Goal: Task Accomplishment & Management: Complete application form

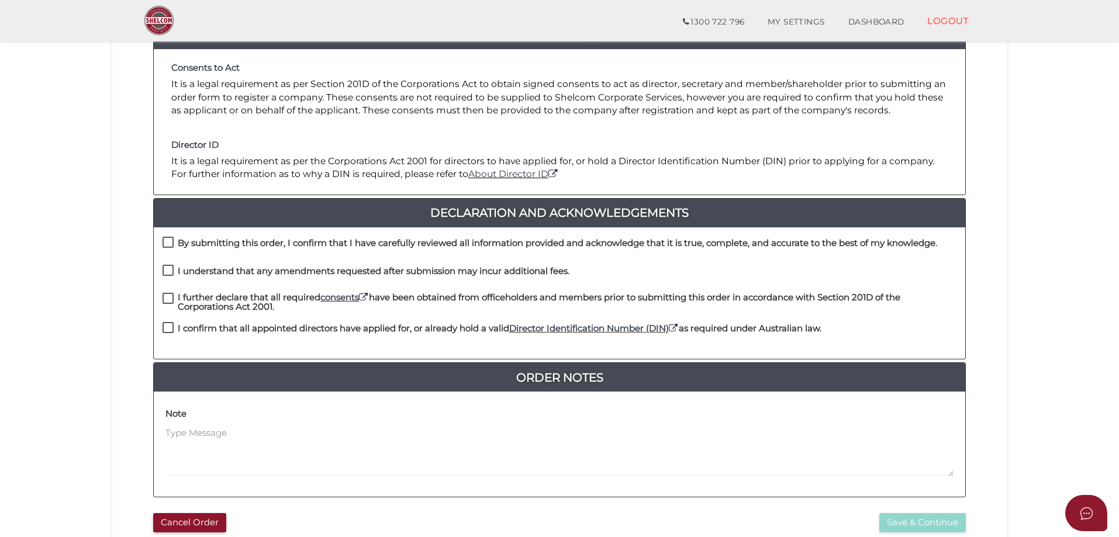
scroll to position [175, 0]
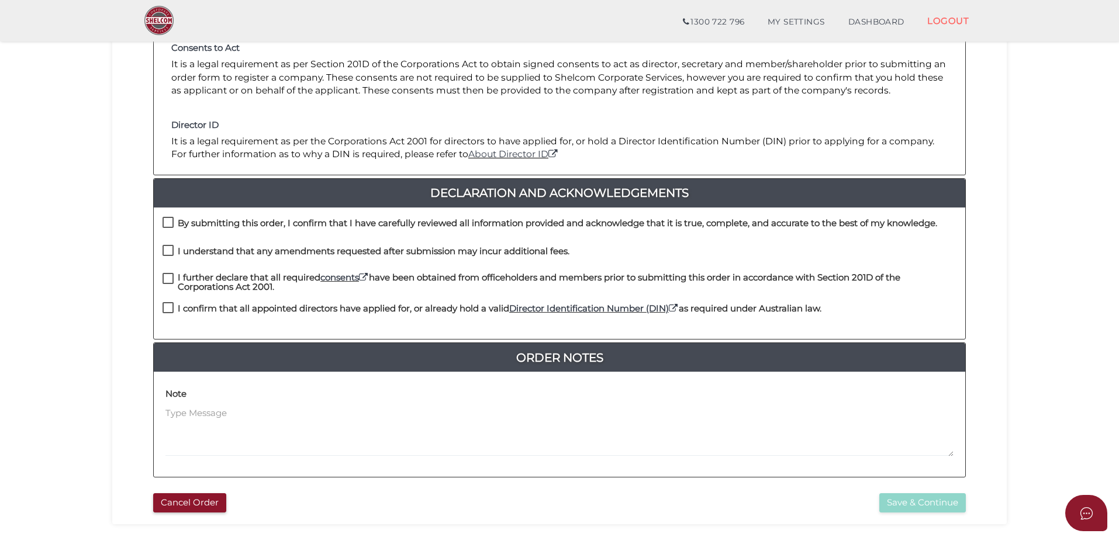
click at [168, 224] on label "By submitting this order, I confirm that I have carefully reviewed all informat…" at bounding box center [549, 226] width 774 height 15
checkbox input "true"
click at [164, 253] on label "I understand that any amendments requested after submission may incur additiona…" at bounding box center [365, 254] width 407 height 15
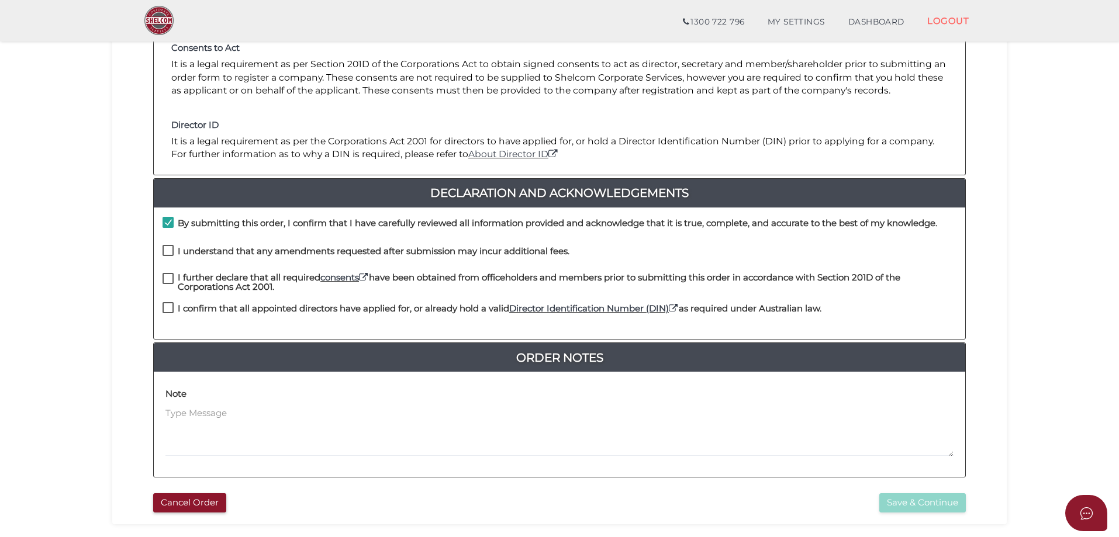
checkbox input "true"
click at [169, 276] on label "I further declare that all required consents have been obtained from officehold…" at bounding box center [559, 280] width 794 height 15
checkbox input "true"
click at [167, 311] on label "I confirm that all appointed directors have applied for, or already hold a vali…" at bounding box center [491, 311] width 659 height 15
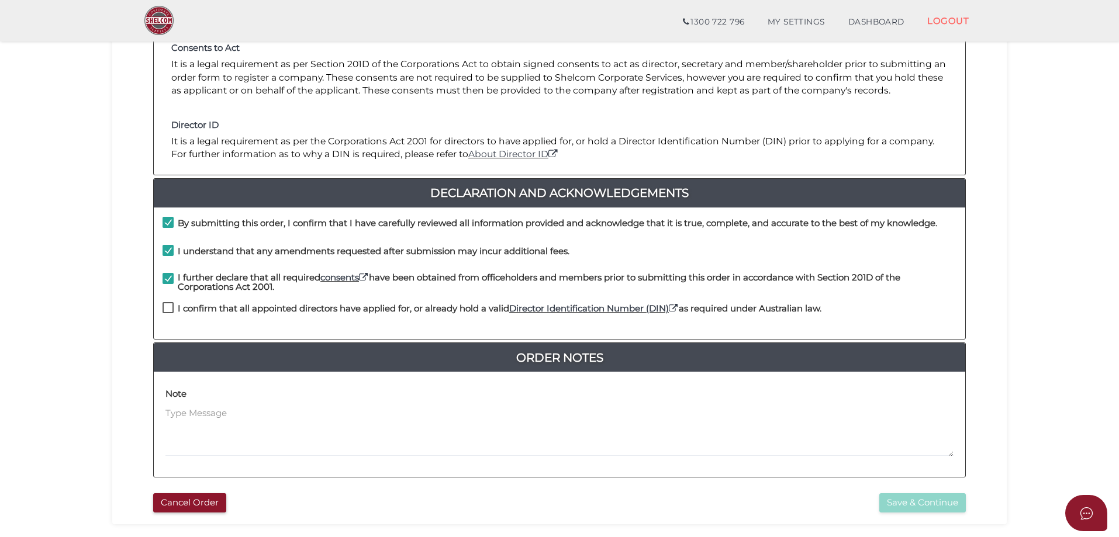
checkbox input "true"
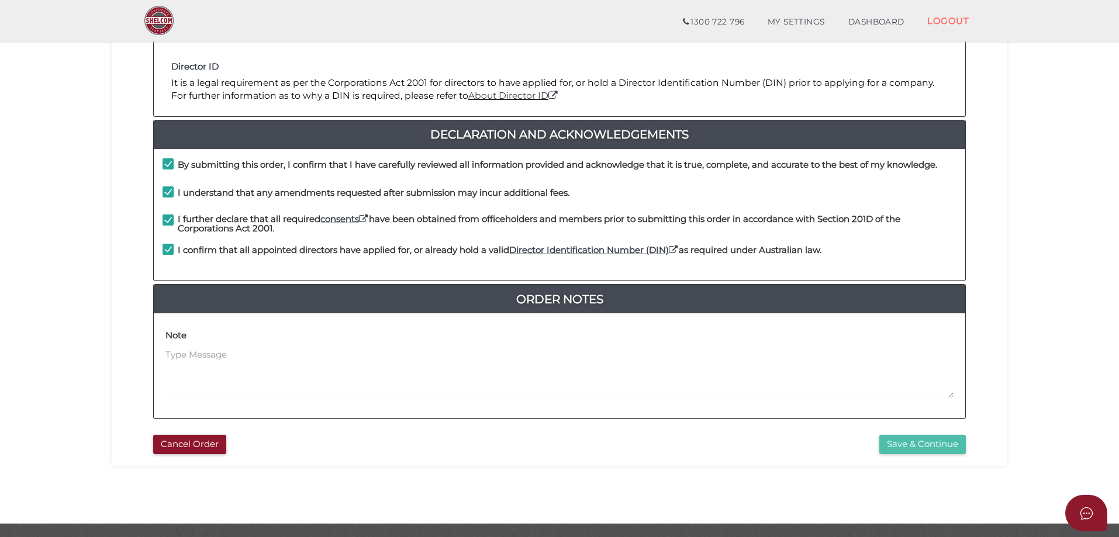
click at [911, 445] on button "Save & Continue" at bounding box center [922, 444] width 87 height 19
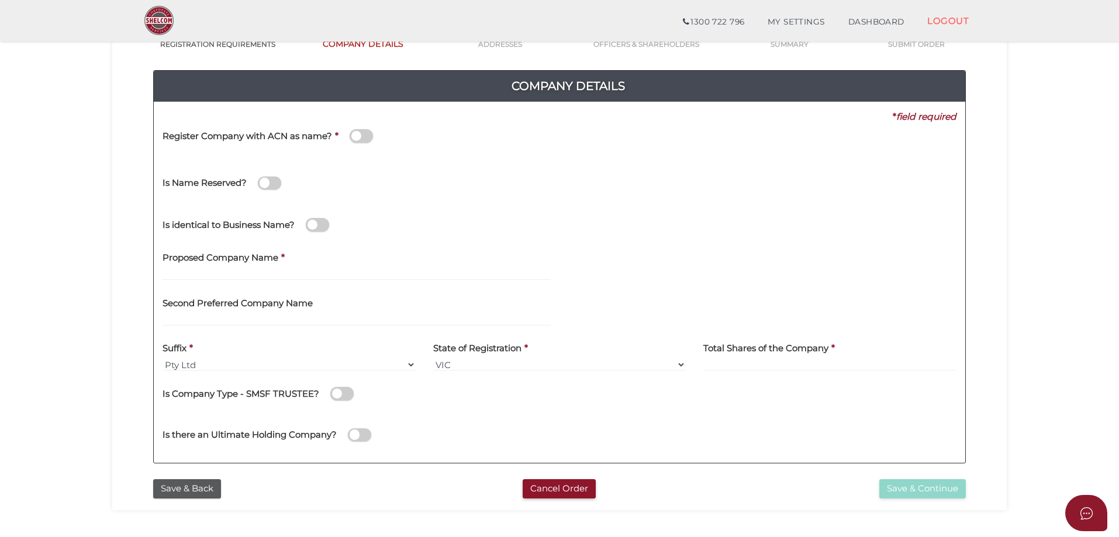
scroll to position [117, 0]
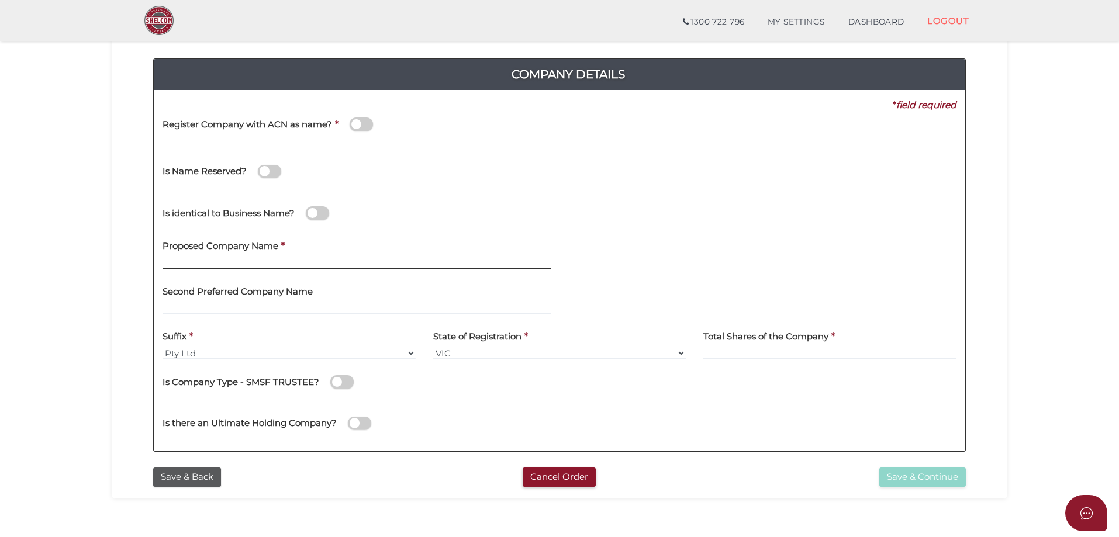
click at [295, 262] on input "text" at bounding box center [356, 262] width 388 height 13
type input "SEB Kew"
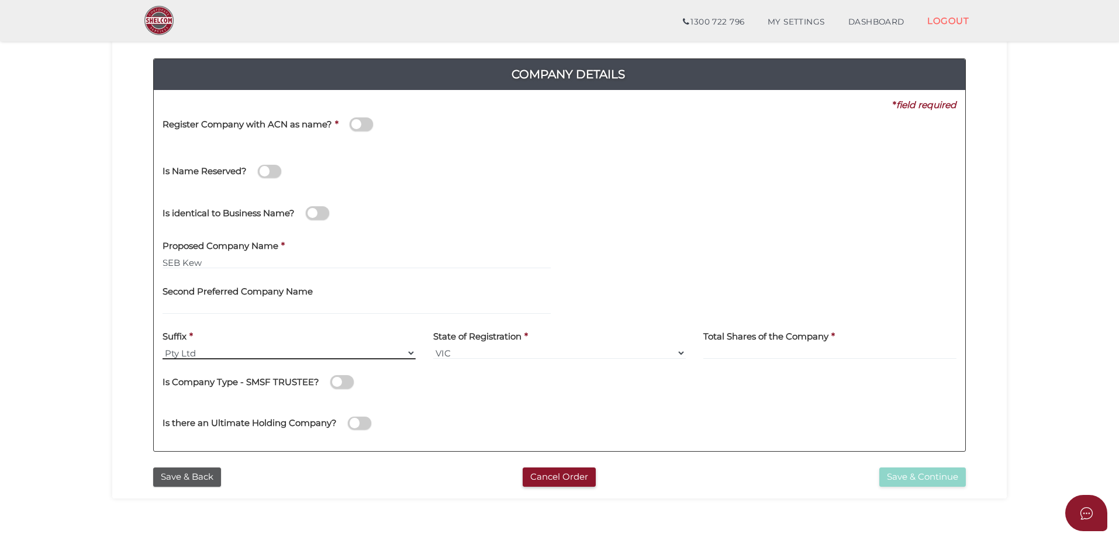
click at [413, 350] on select "Pty Ltd Pty Ltd Pty. Ltd. Pty Limited Proprietary Limited Proprietary Ltd" at bounding box center [288, 353] width 253 height 13
click at [843, 352] on input at bounding box center [829, 353] width 253 height 13
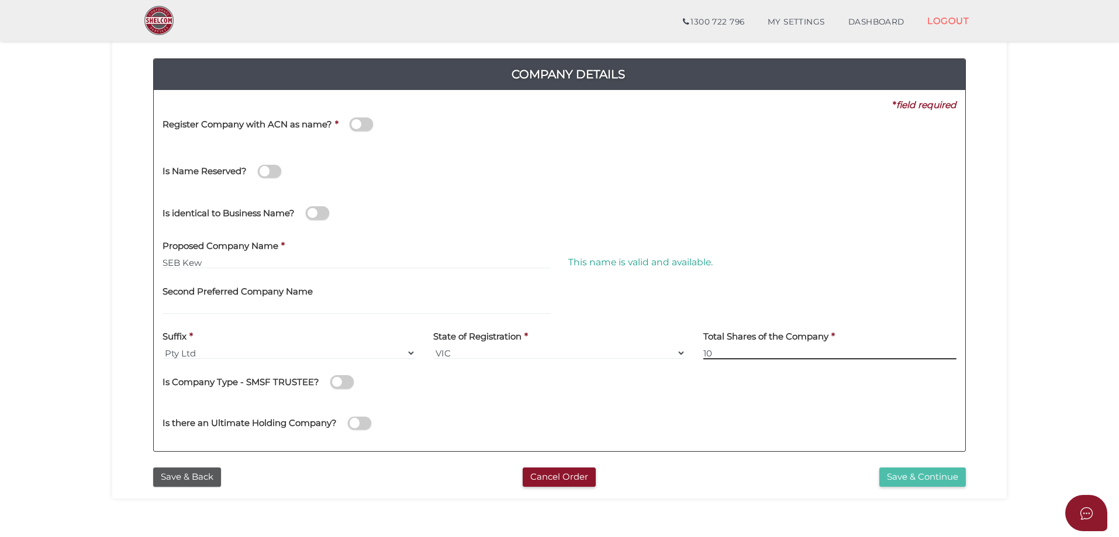
type input "10"
click at [926, 476] on button "Save & Continue" at bounding box center [922, 477] width 87 height 19
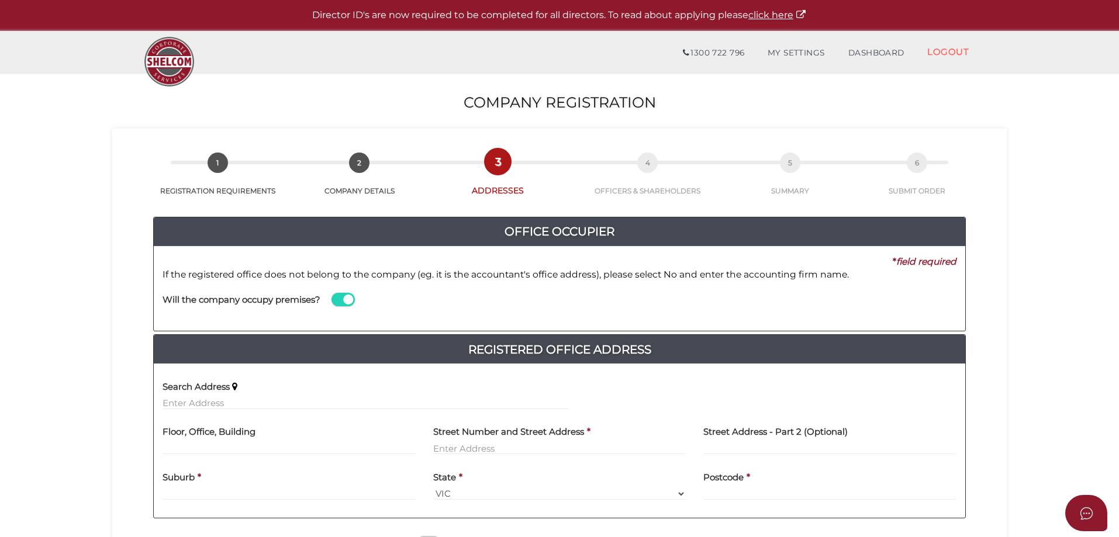
scroll to position [58, 0]
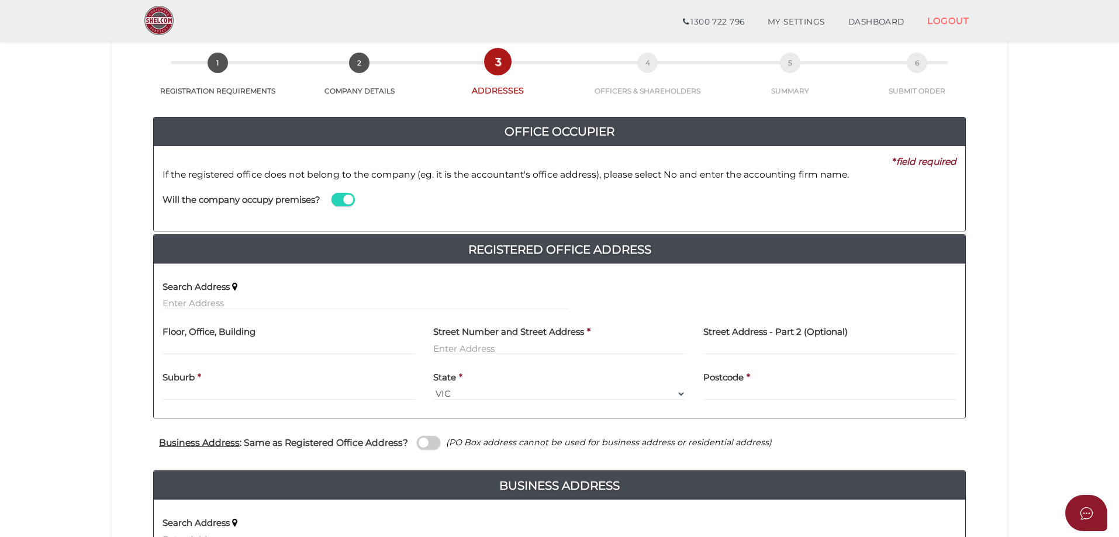
click at [338, 200] on span at bounding box center [342, 199] width 23 height 13
click at [0, 0] on input "checkbox" at bounding box center [0, 0] width 0 height 0
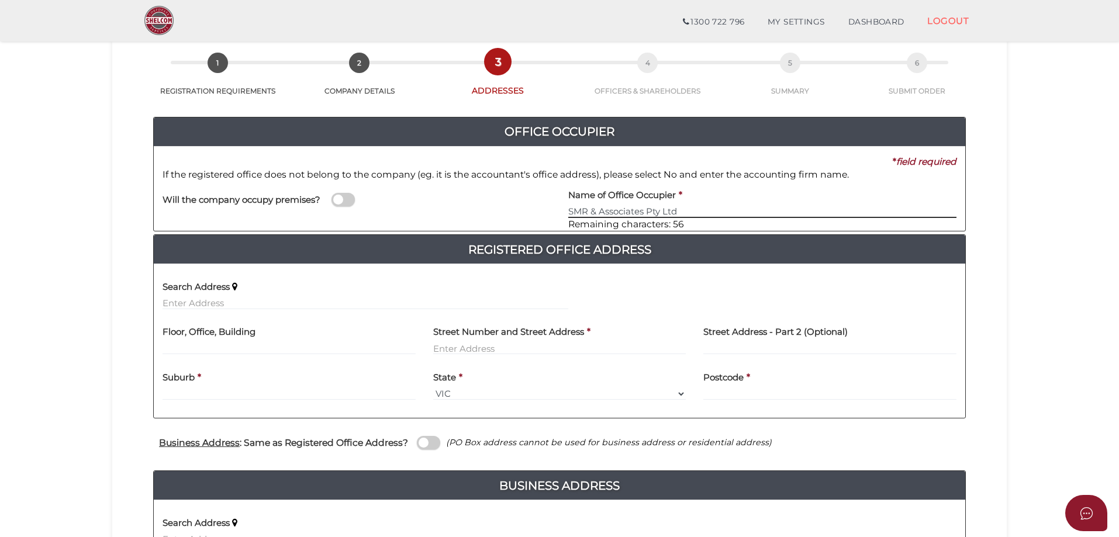
type input "SMR & Associates Pty Ltd"
click at [316, 345] on input "text" at bounding box center [288, 348] width 253 height 13
type input "Suite 304"
type input "22 St Kilda Road"
click at [248, 394] on div "Suburb *" at bounding box center [288, 382] width 253 height 37
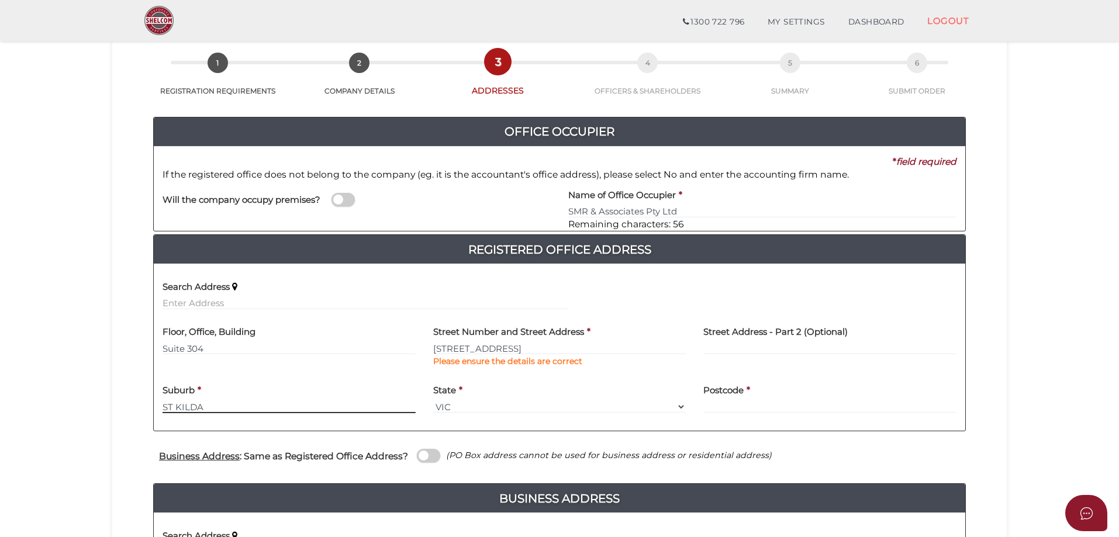
type input "ST KILDA"
click at [748, 399] on div "Postcode *" at bounding box center [829, 395] width 253 height 37
click at [756, 407] on input "text" at bounding box center [829, 406] width 253 height 13
type input "2"
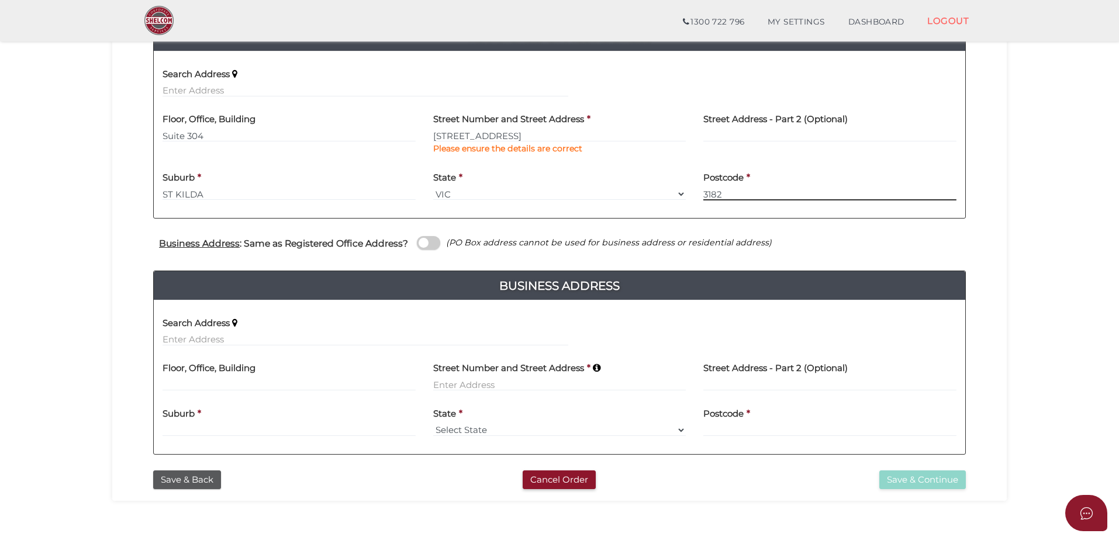
scroll to position [292, 0]
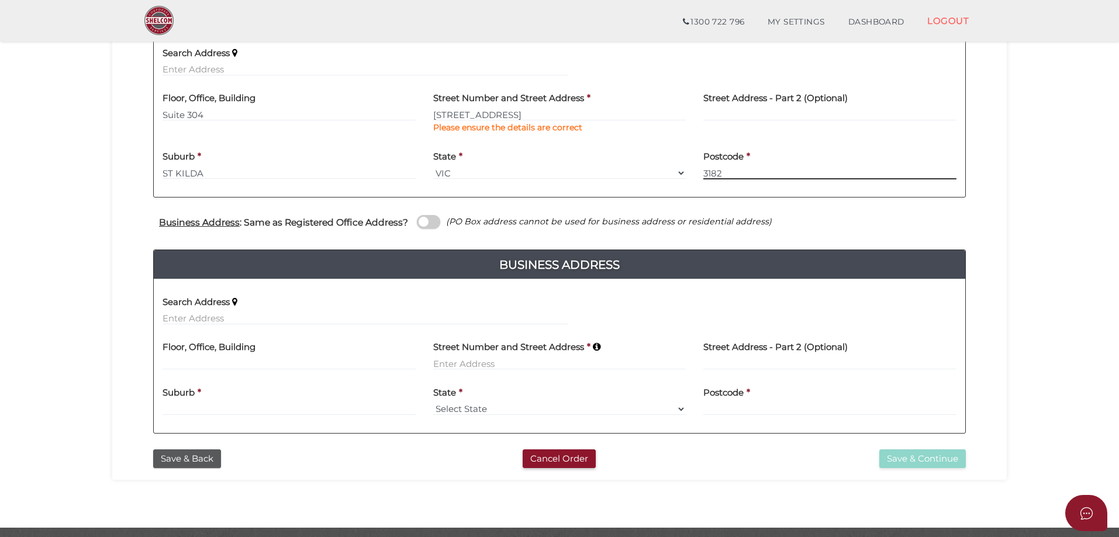
type input "3182"
click at [271, 362] on input at bounding box center [288, 363] width 253 height 13
click at [212, 367] on input at bounding box center [288, 363] width 253 height 13
type input "Level 2"
type input "62 Albert Street"
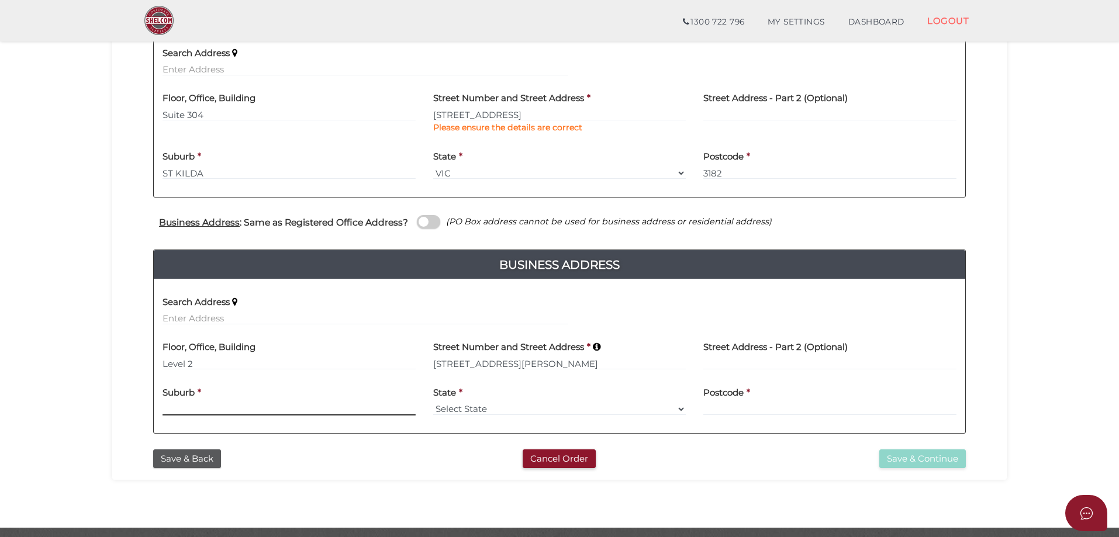
click at [199, 409] on input at bounding box center [288, 409] width 253 height 13
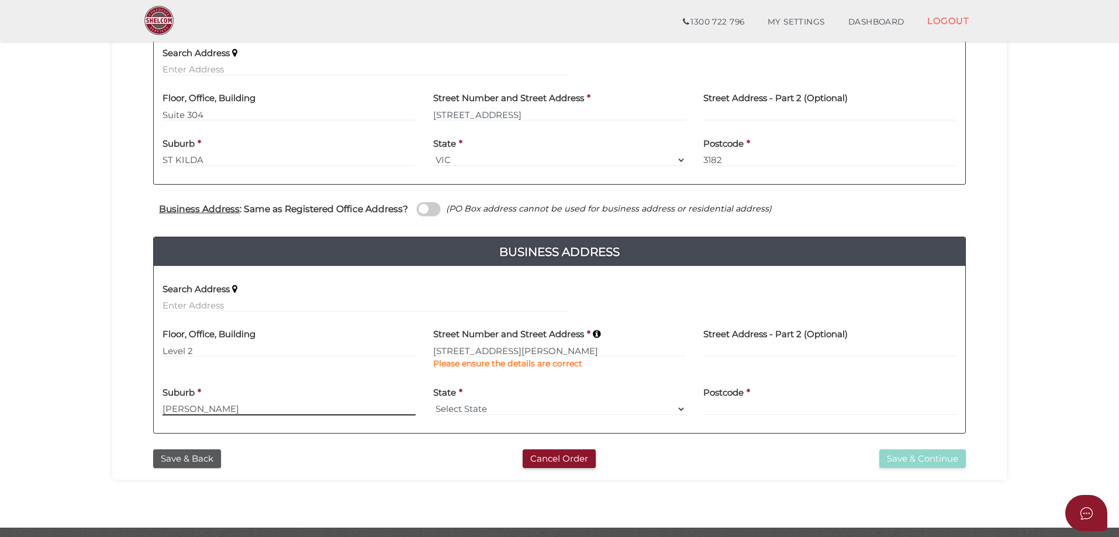
type input "PRESTON"
select select "VIC"
click at [775, 403] on input at bounding box center [829, 409] width 253 height 13
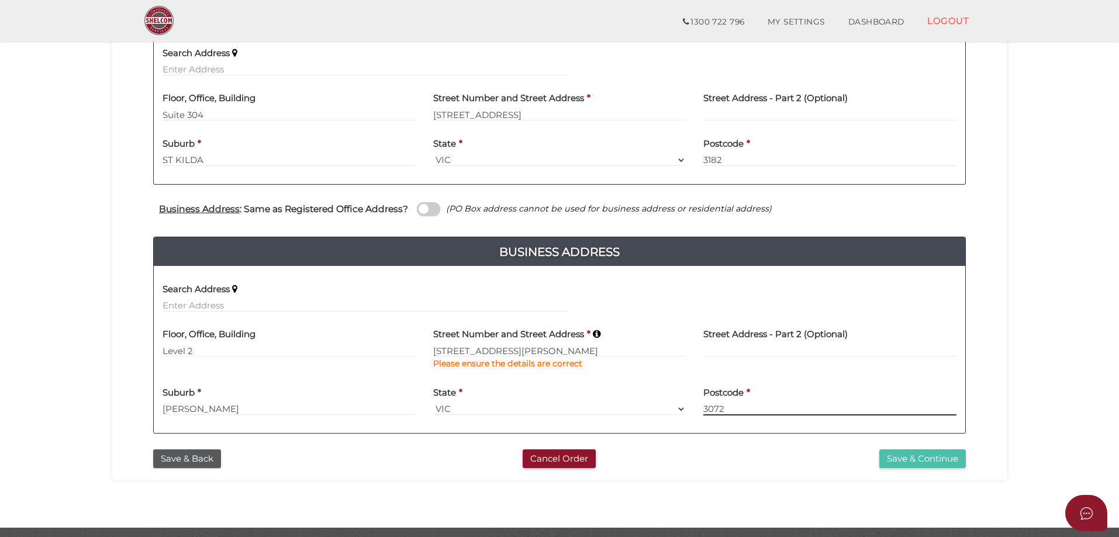
type input "3072"
click at [906, 455] on button "Save & Continue" at bounding box center [922, 458] width 87 height 19
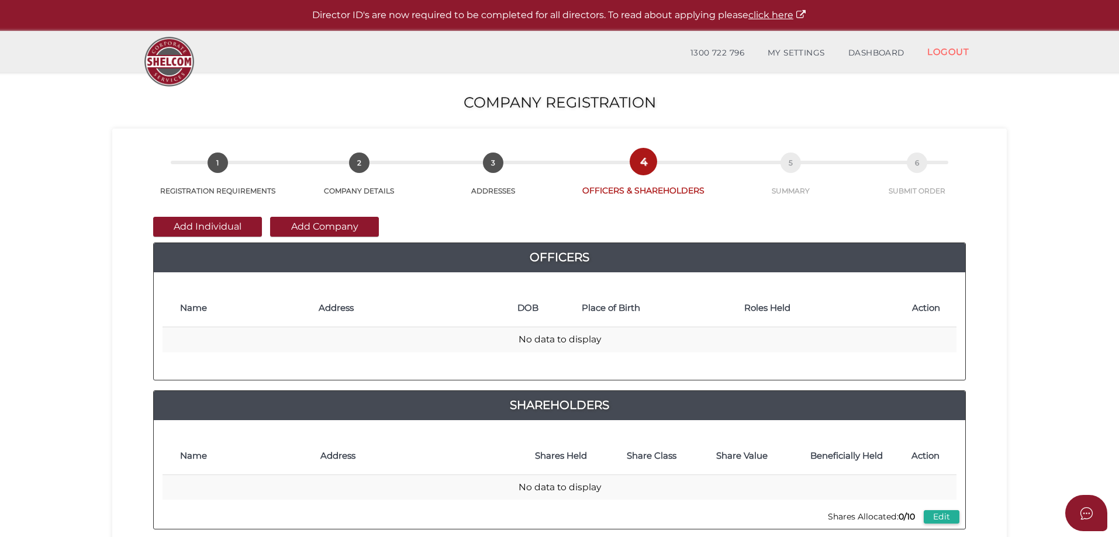
scroll to position [58, 0]
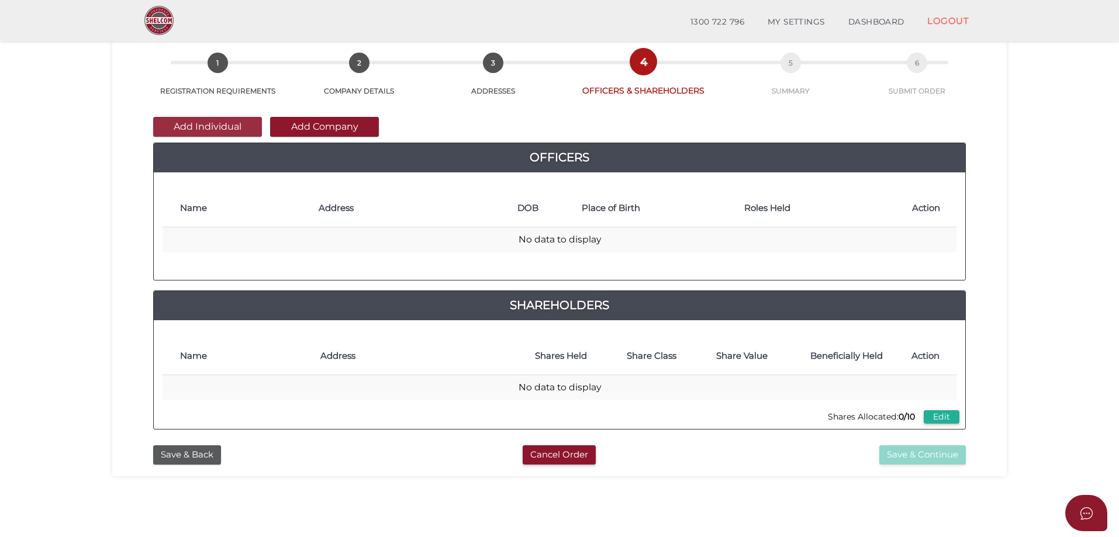
click at [216, 125] on button "Add Individual" at bounding box center [207, 127] width 109 height 20
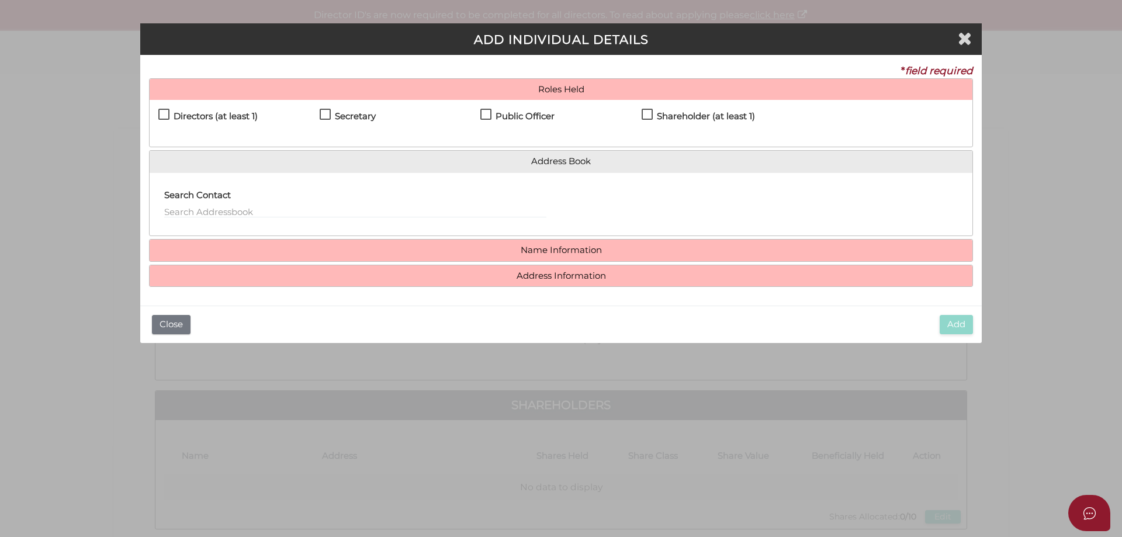
click at [165, 113] on label "Directors (at least 1)" at bounding box center [207, 119] width 99 height 15
checkbox input "true"
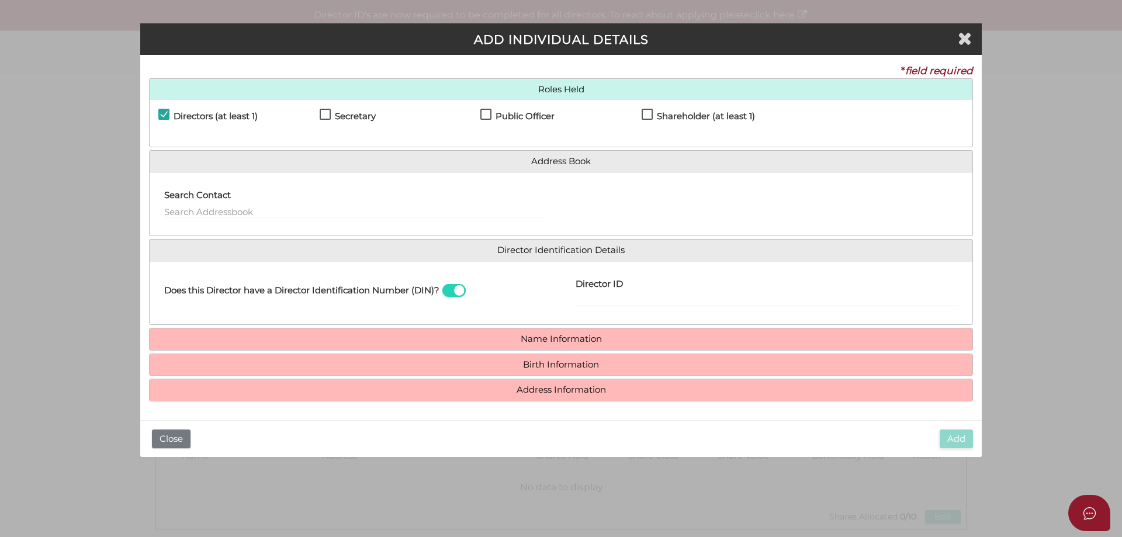
click at [321, 116] on label "Secretary" at bounding box center [348, 119] width 56 height 15
checkbox input "true"
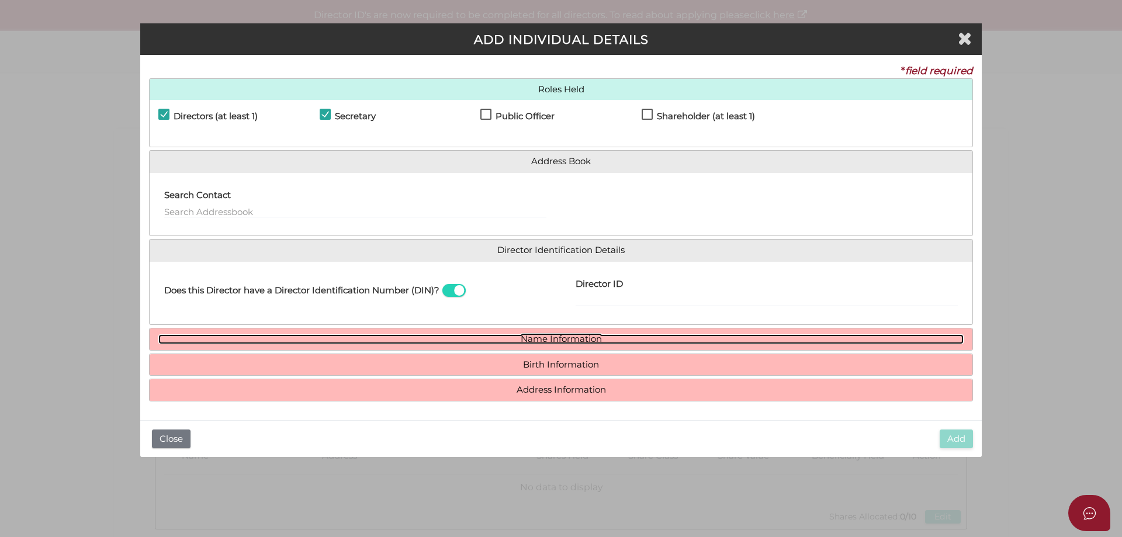
click at [535, 341] on link "Name Information" at bounding box center [560, 339] width 805 height 10
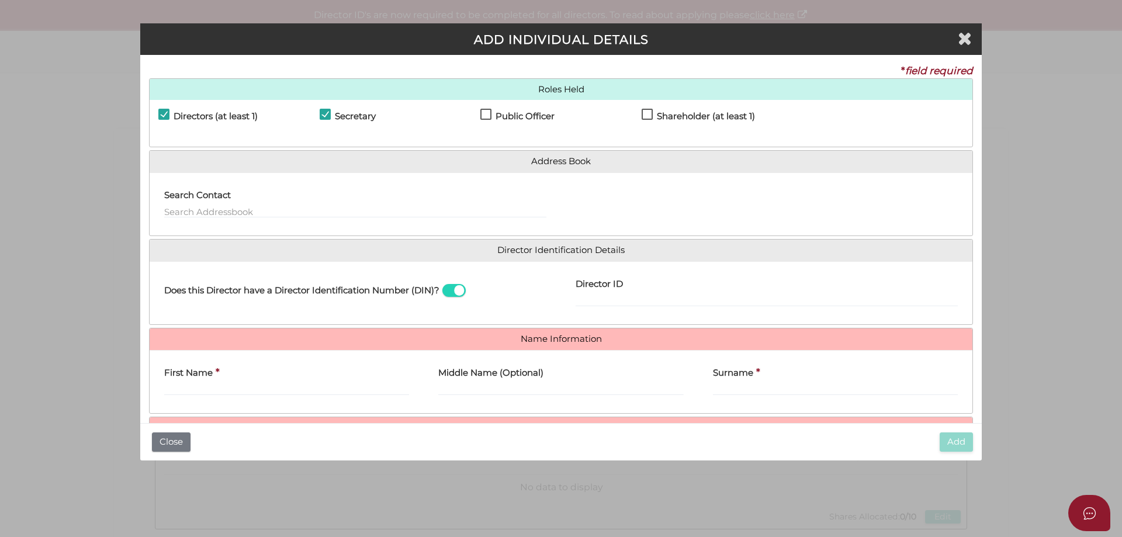
click at [268, 204] on div "Search Contact" at bounding box center [355, 200] width 382 height 37
click at [260, 219] on div "Search Contact" at bounding box center [355, 205] width 411 height 46
click at [265, 214] on input "text" at bounding box center [355, 211] width 382 height 13
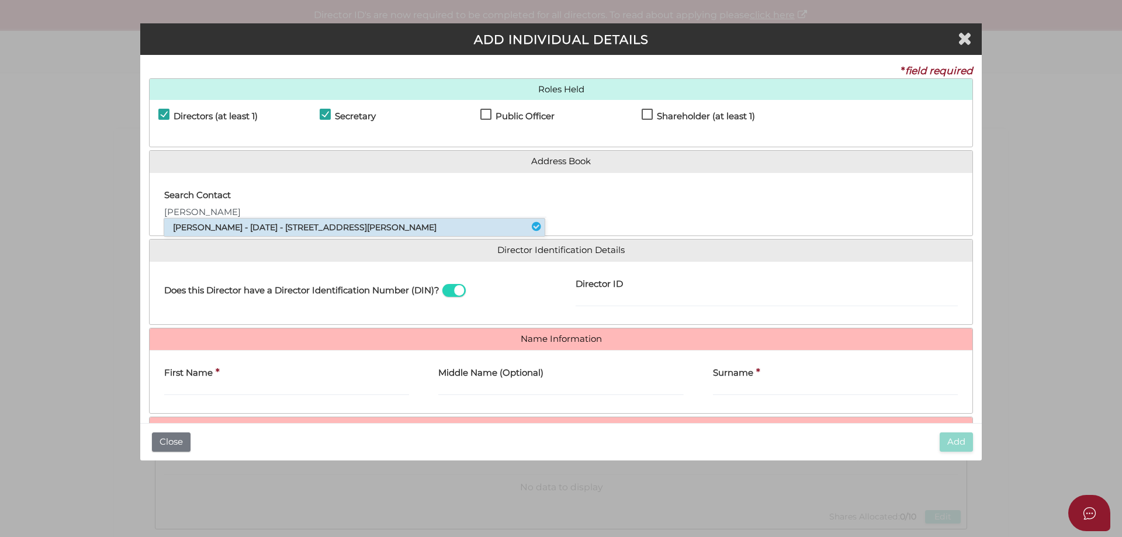
click at [255, 231] on li "Elena Liuzzi - 09/06/1976 - 120 Marshall Street, Ivanhoe, VIC, 3079" at bounding box center [354, 228] width 381 height 18
type input "Elena"
type input "Liuzzi"
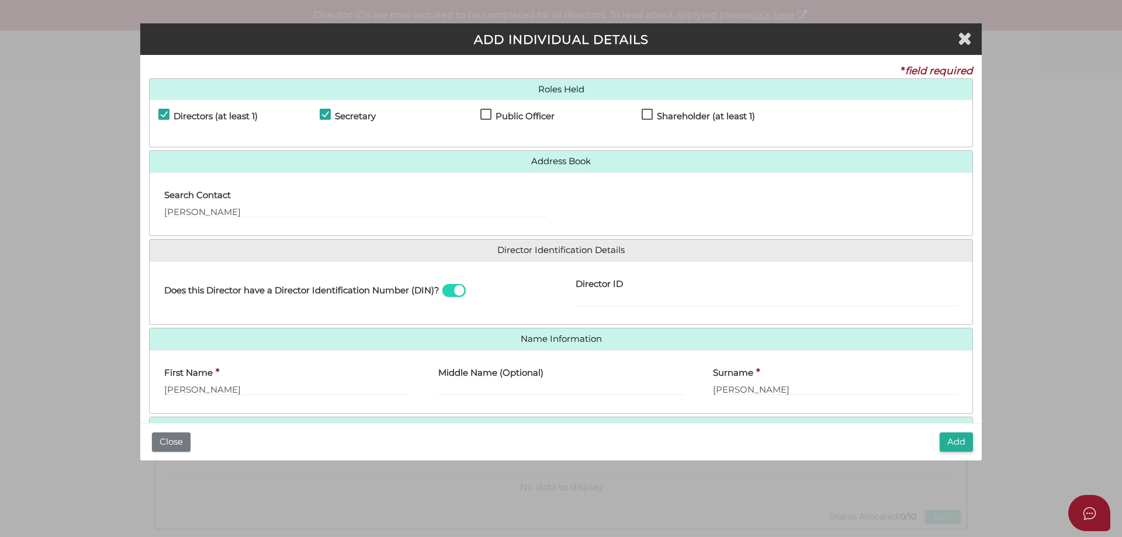
scroll to position [60, 0]
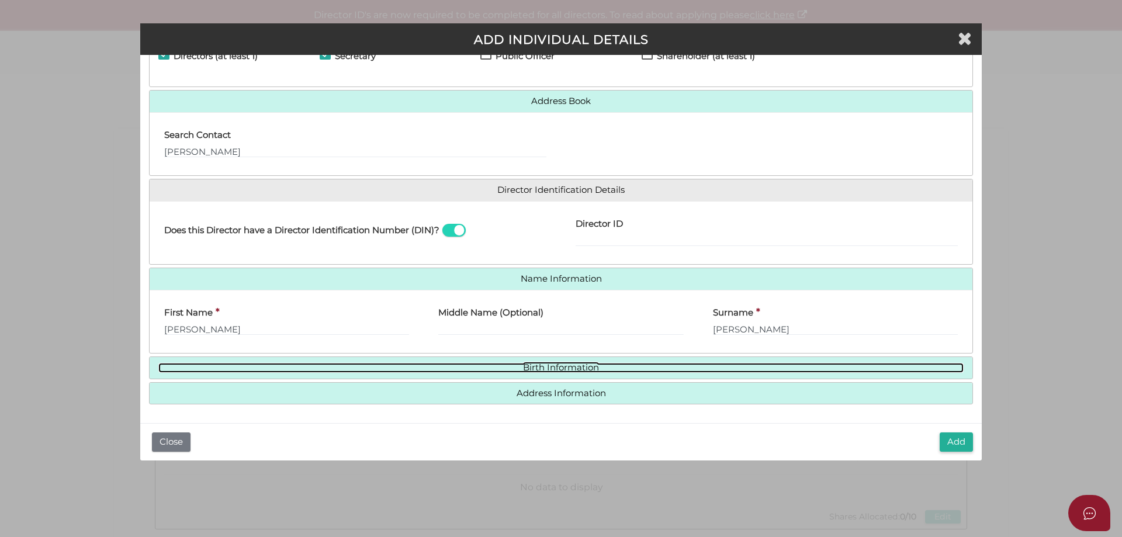
click at [577, 368] on link "Birth Information" at bounding box center [560, 368] width 805 height 10
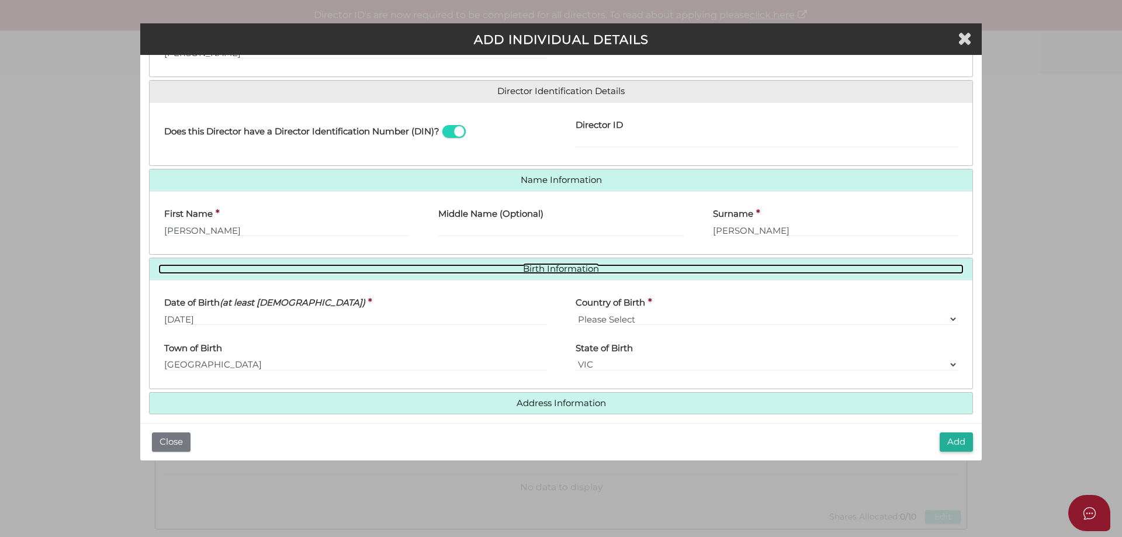
scroll to position [169, 0]
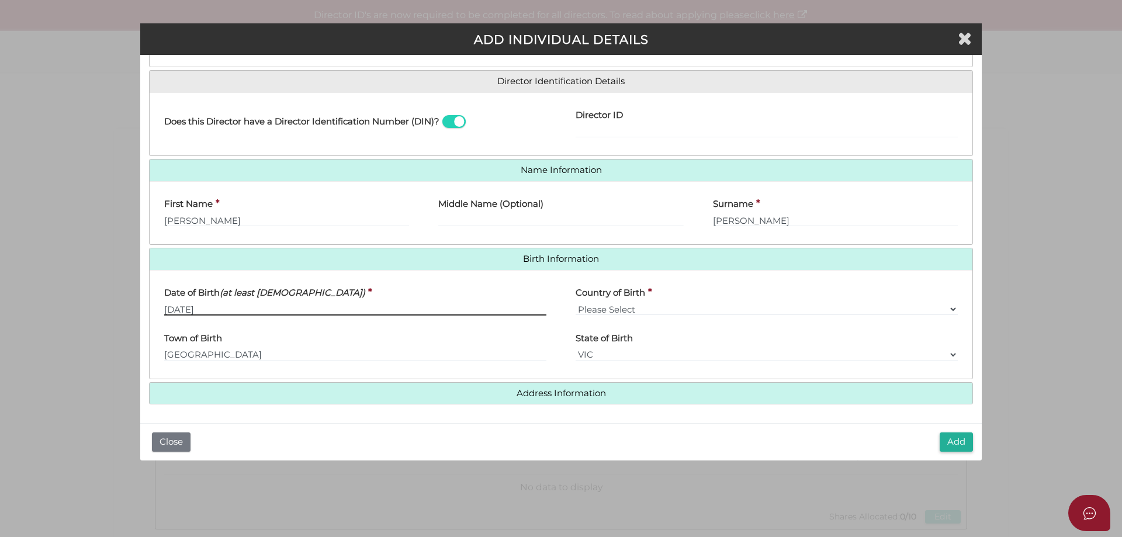
click at [174, 310] on input "09/06/1976" at bounding box center [355, 309] width 382 height 13
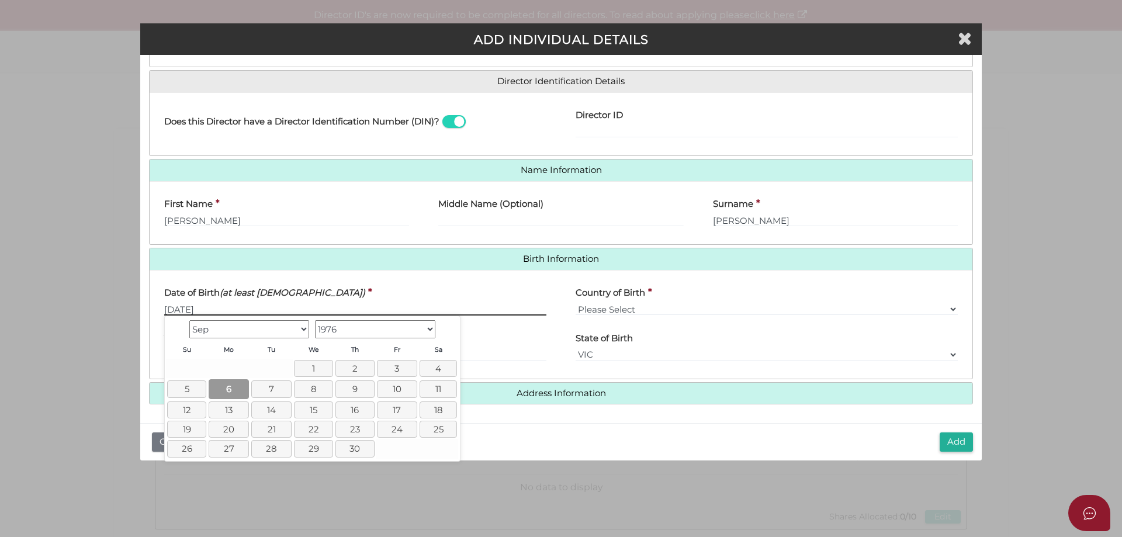
type input "[DATE]"
click at [230, 390] on link "6" at bounding box center [229, 388] width 40 height 19
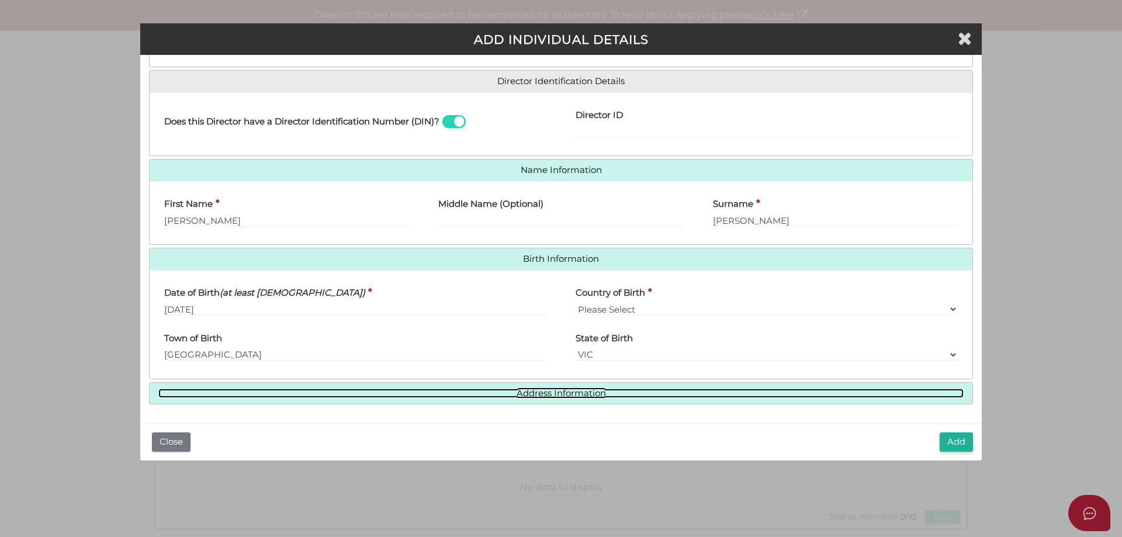
click at [578, 395] on link "Address Information" at bounding box center [560, 394] width 805 height 10
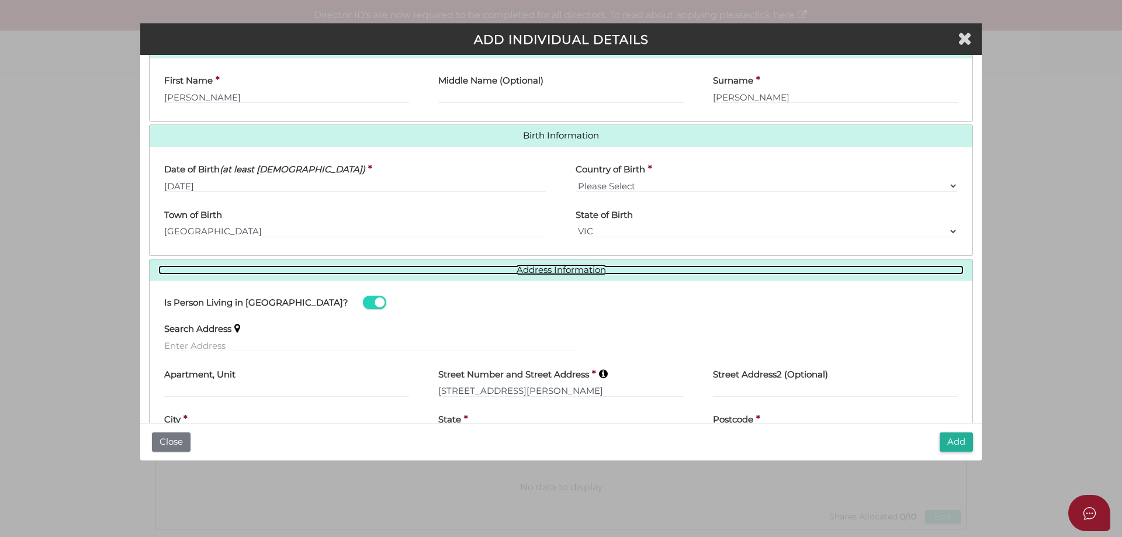
scroll to position [348, 0]
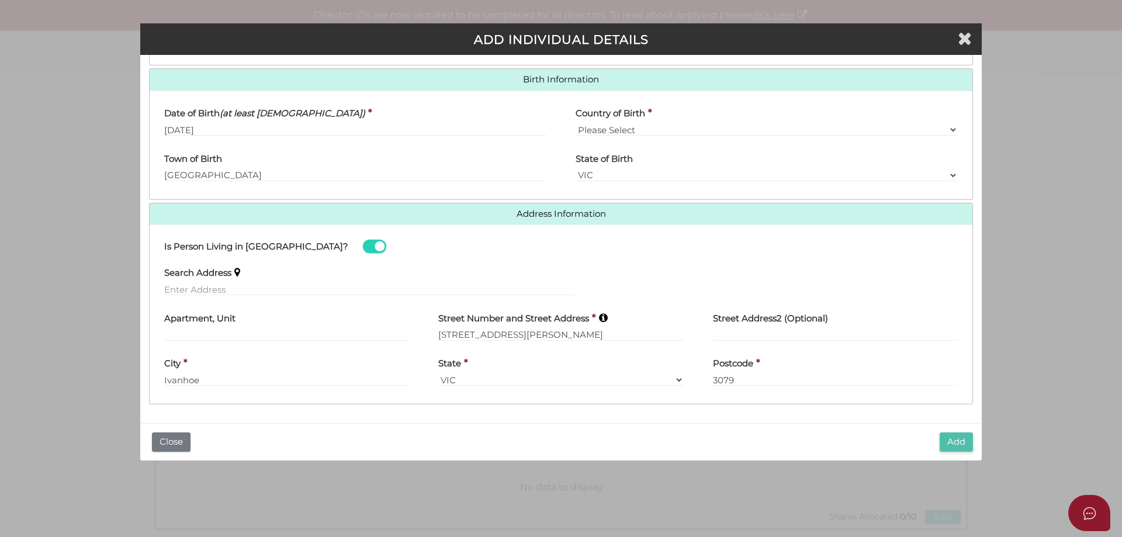
click at [961, 446] on button "Add" at bounding box center [956, 442] width 33 height 19
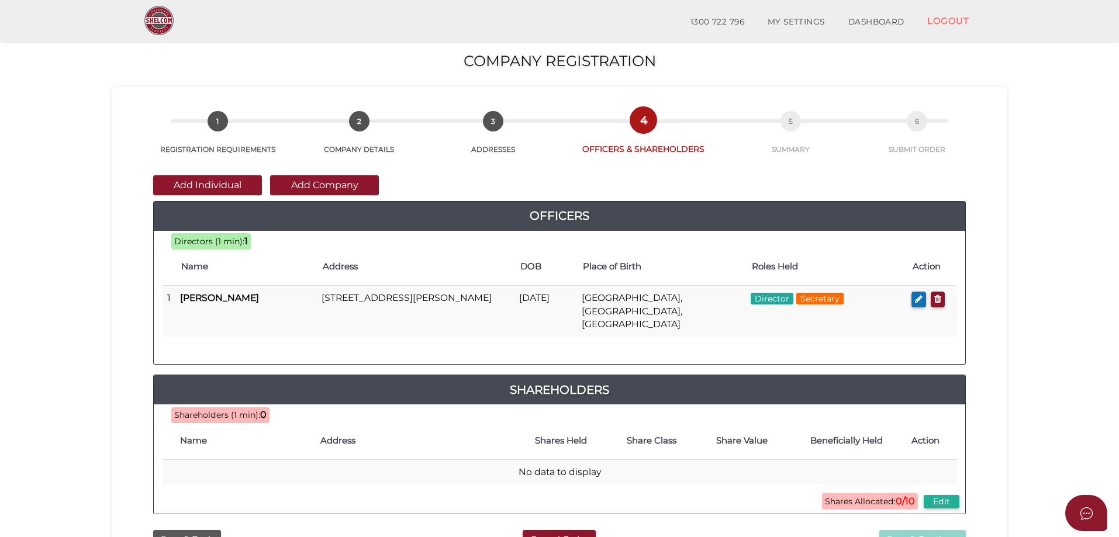
scroll to position [117, 0]
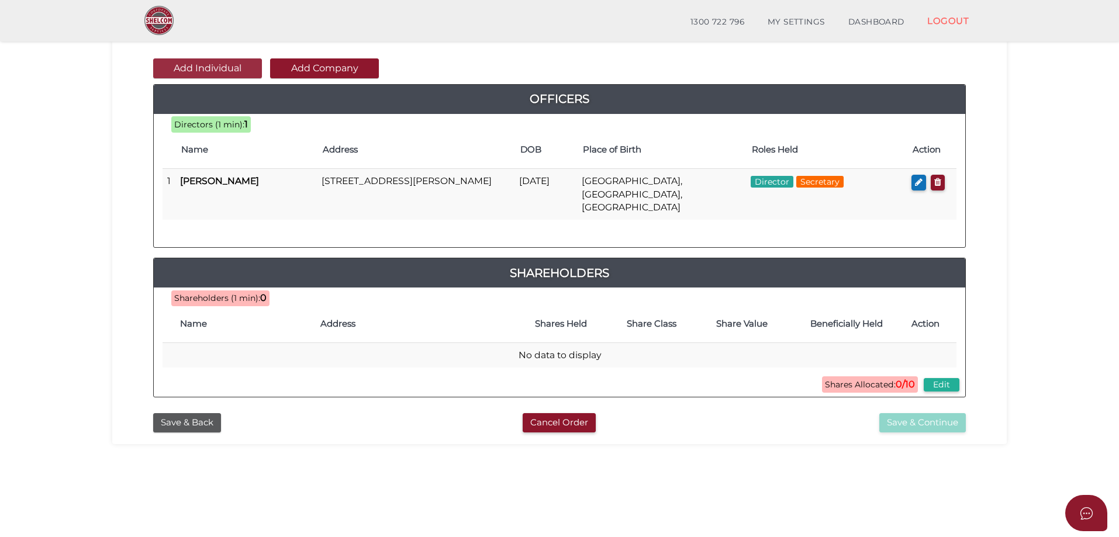
click at [222, 64] on button "Add Individual" at bounding box center [207, 68] width 109 height 20
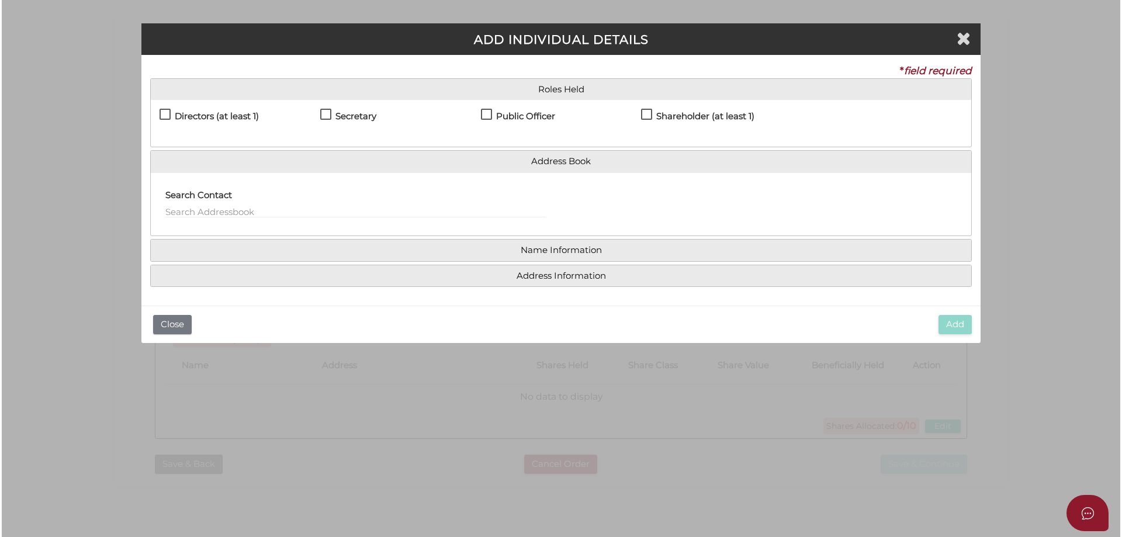
scroll to position [0, 0]
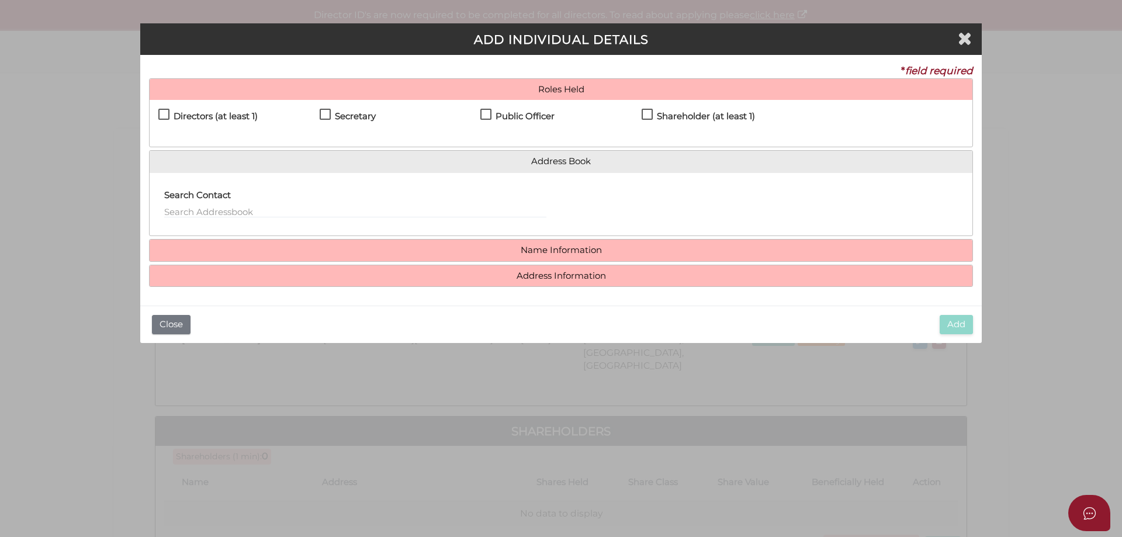
click at [162, 112] on label "Directors (at least 1)" at bounding box center [207, 119] width 99 height 15
checkbox input "true"
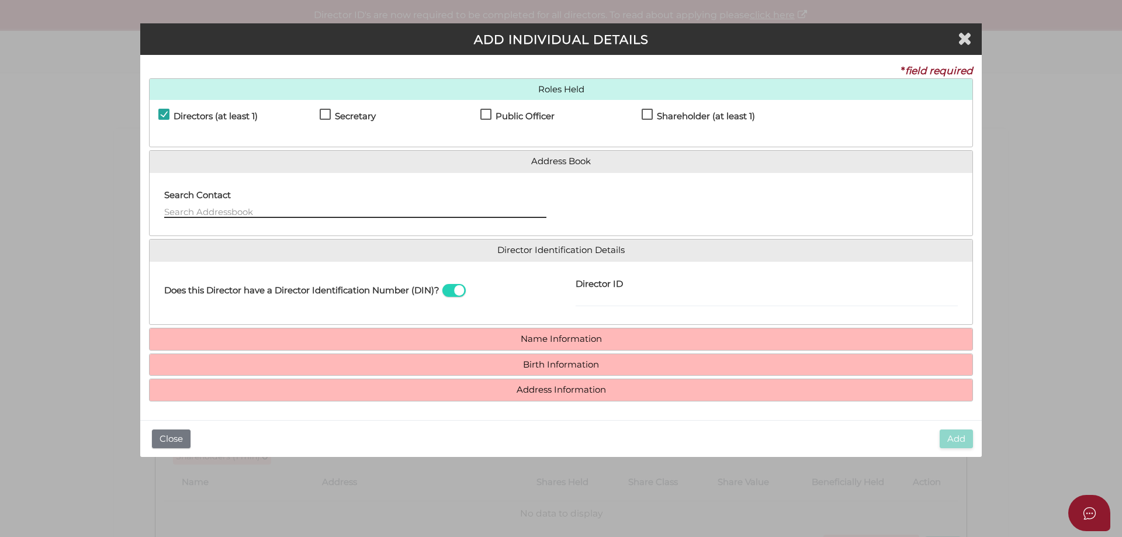
click at [226, 212] on input "text" at bounding box center [355, 211] width 382 height 13
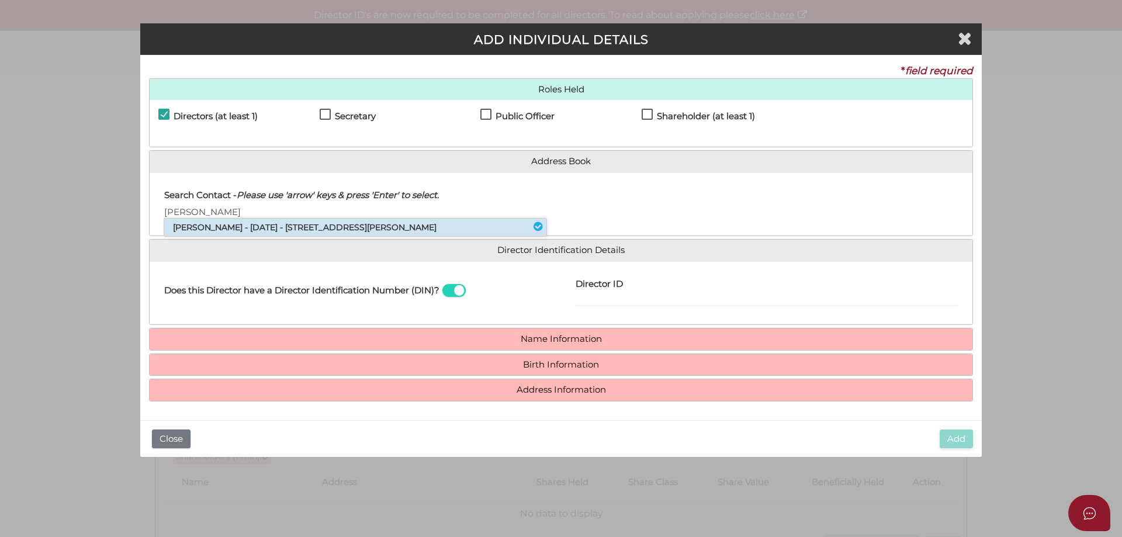
click at [273, 222] on li "Adam Sebastiano - 09/06/1979 - 120 Marshall Street, Ivanhoe, VIC, 3079" at bounding box center [355, 228] width 382 height 18
type input "Adam"
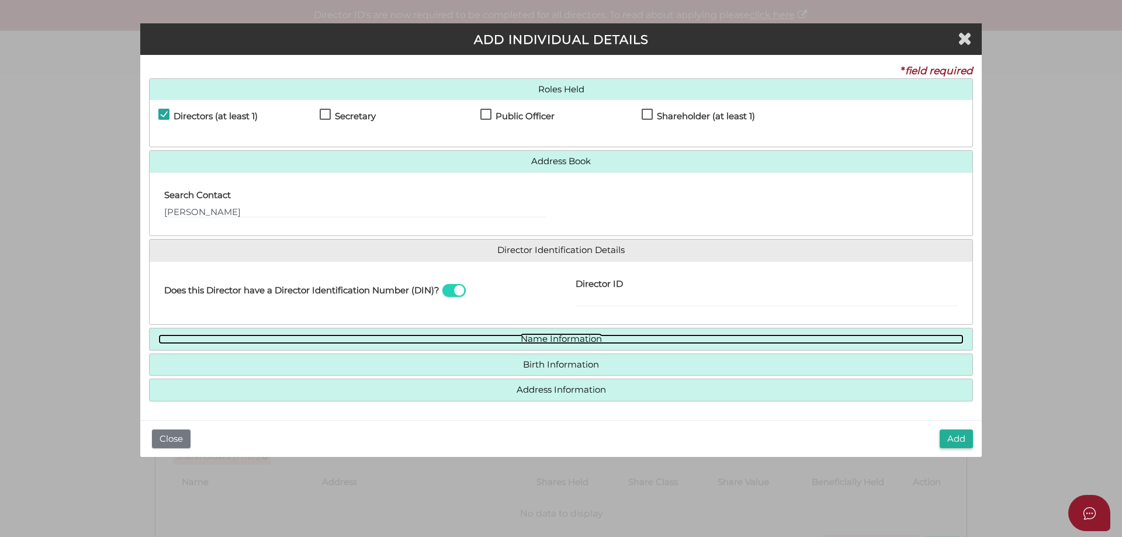
click at [539, 338] on link "Name Information" at bounding box center [560, 339] width 805 height 10
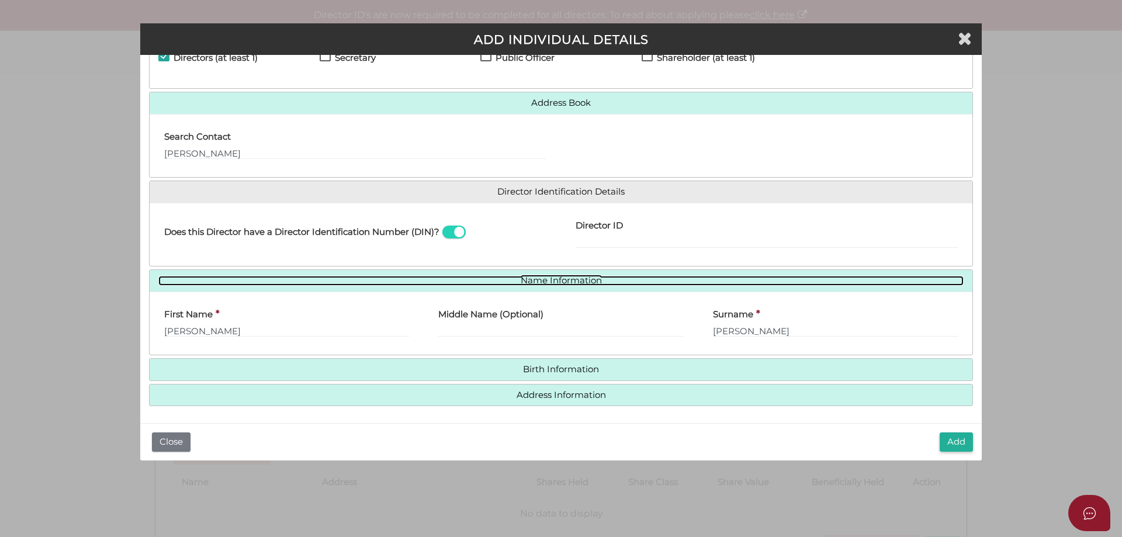
scroll to position [60, 0]
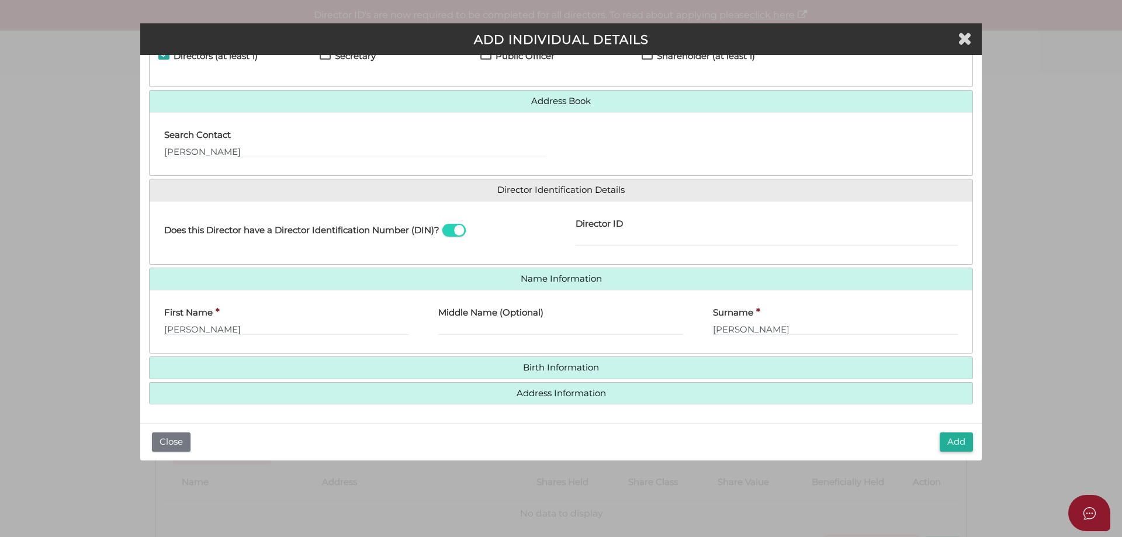
drag, startPoint x: 542, startPoint y: 375, endPoint x: 548, endPoint y: 374, distance: 6.0
click at [543, 376] on h4 "Birth Information" at bounding box center [561, 368] width 823 height 22
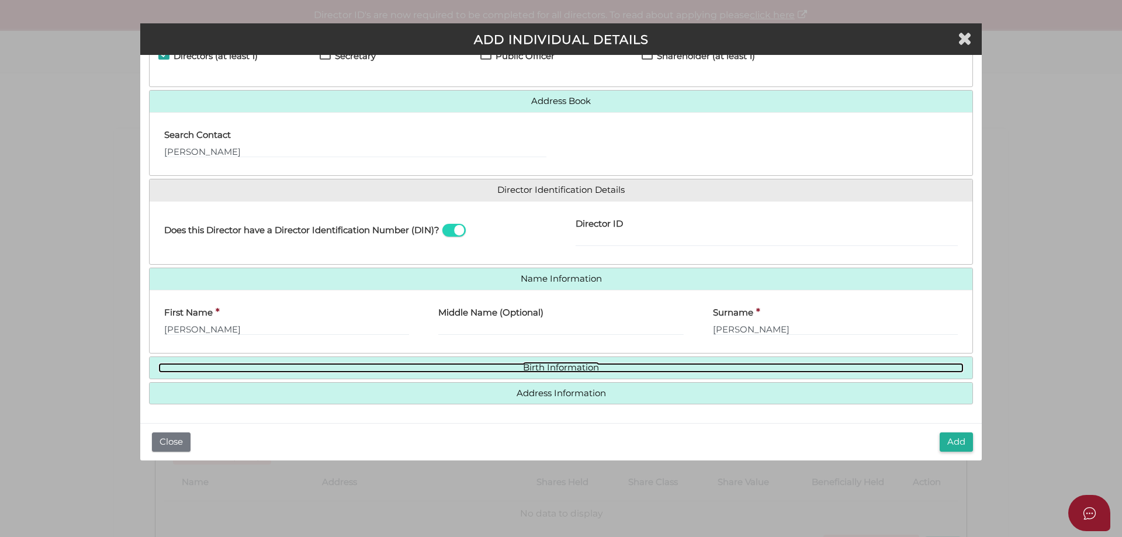
click at [562, 366] on link "Birth Information" at bounding box center [560, 368] width 805 height 10
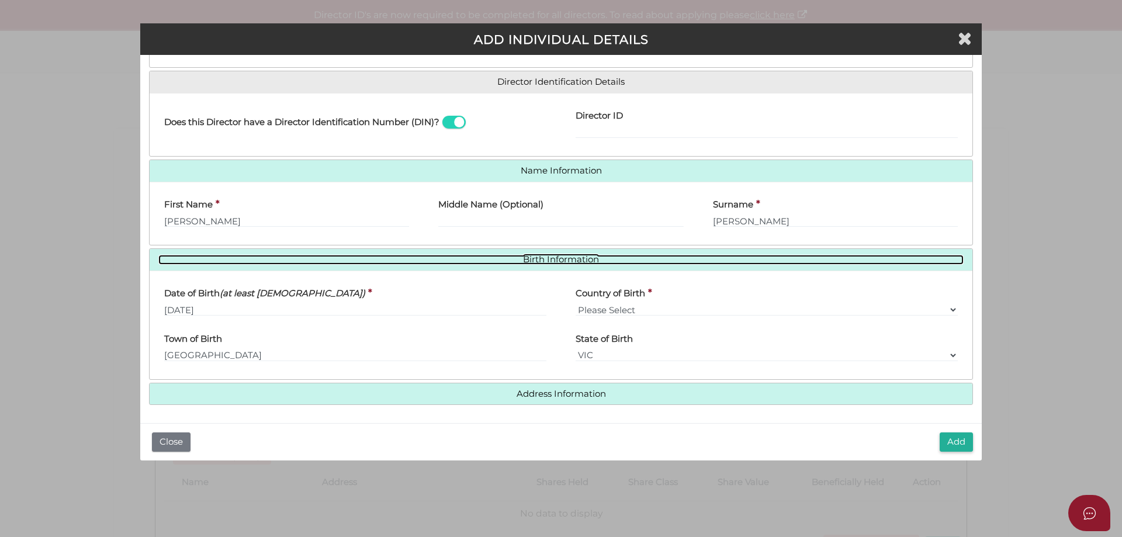
scroll to position [169, 0]
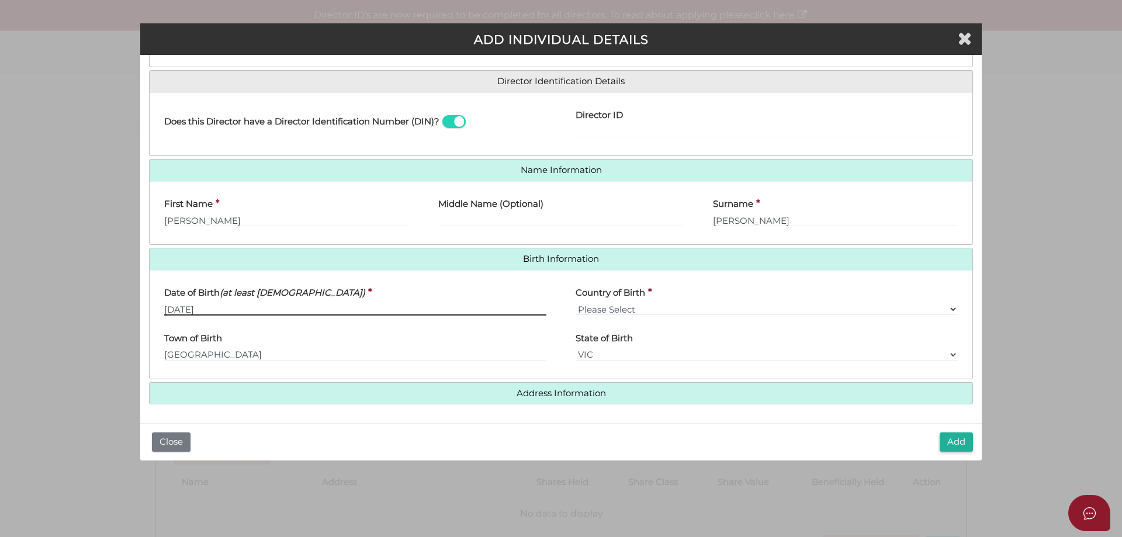
click at [231, 313] on input "09/06/1979" at bounding box center [355, 309] width 382 height 13
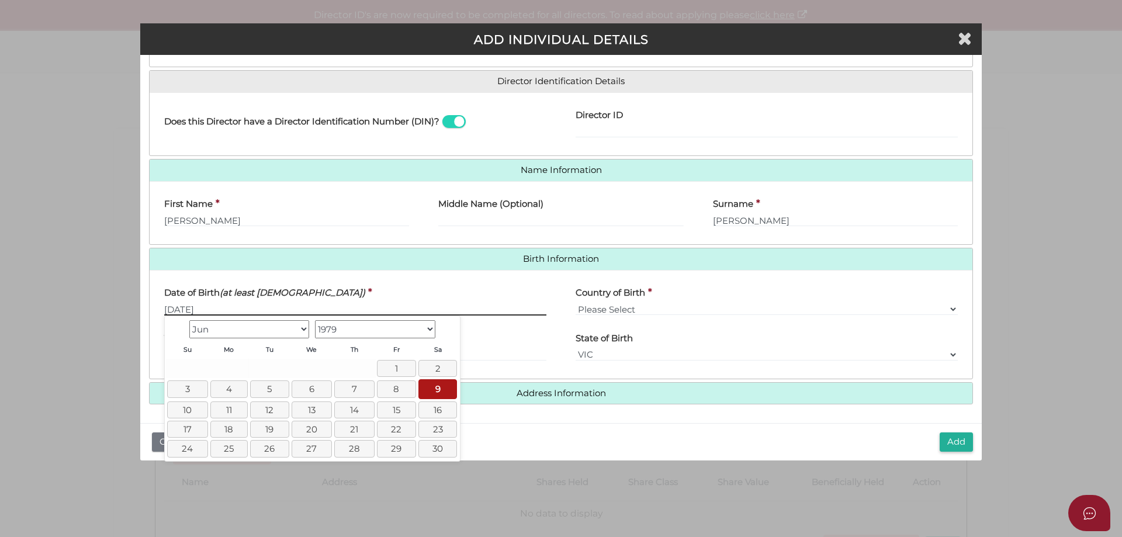
click at [175, 308] on input "09/06/1979" at bounding box center [355, 309] width 382 height 13
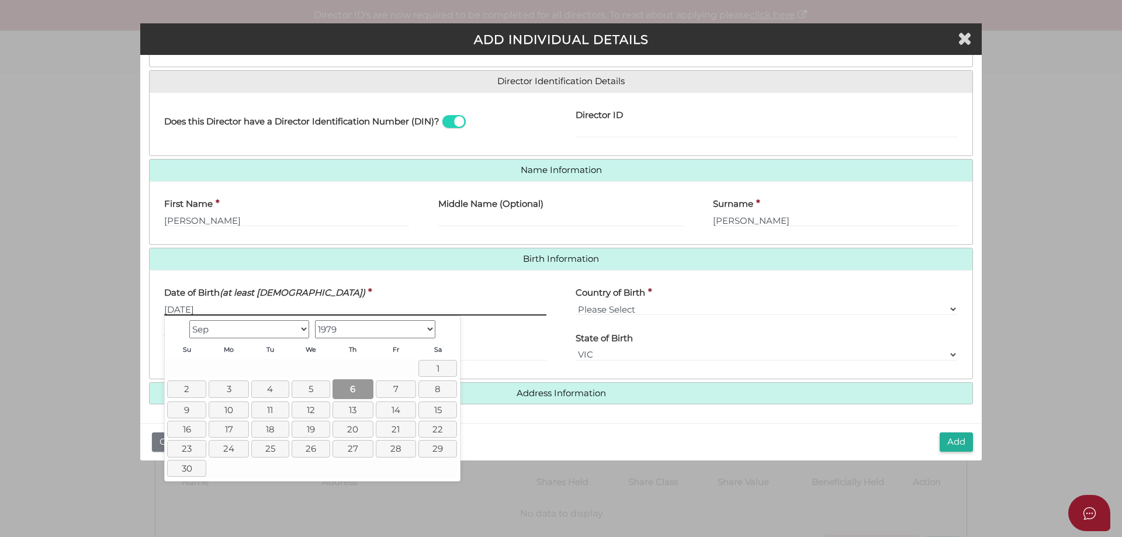
type input "[DATE]"
click at [361, 388] on link "6" at bounding box center [353, 388] width 40 height 19
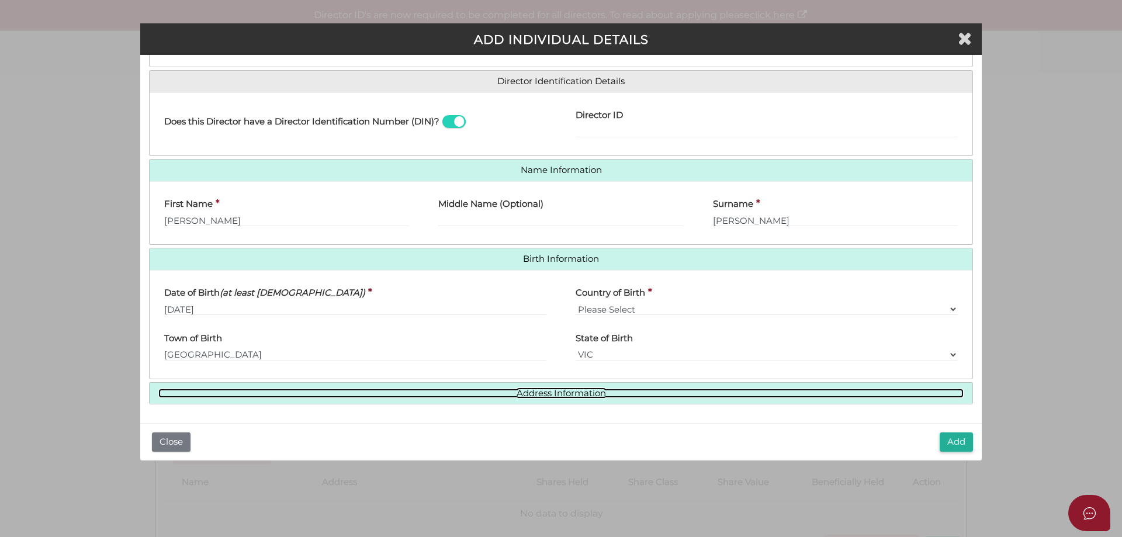
click at [563, 396] on link "Address Information" at bounding box center [560, 394] width 805 height 10
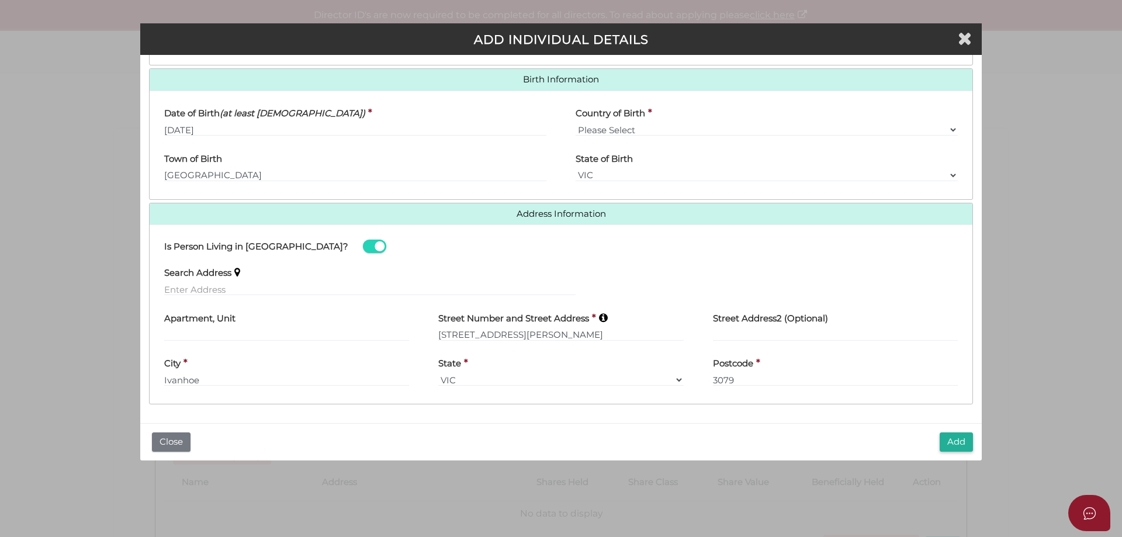
scroll to position [173, 0]
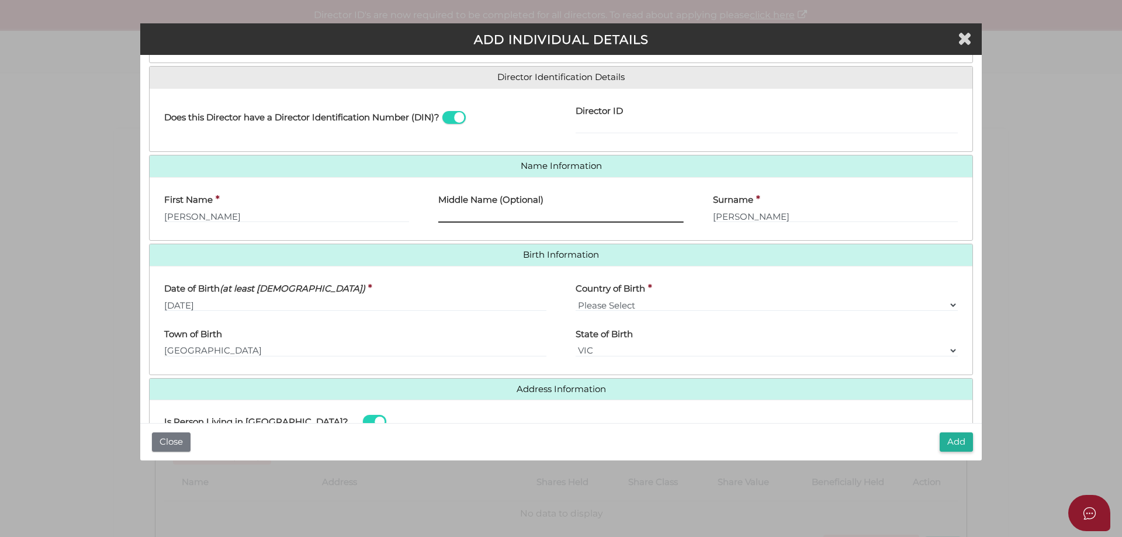
click at [503, 219] on input "Middle Name (Optional)" at bounding box center [560, 216] width 245 height 13
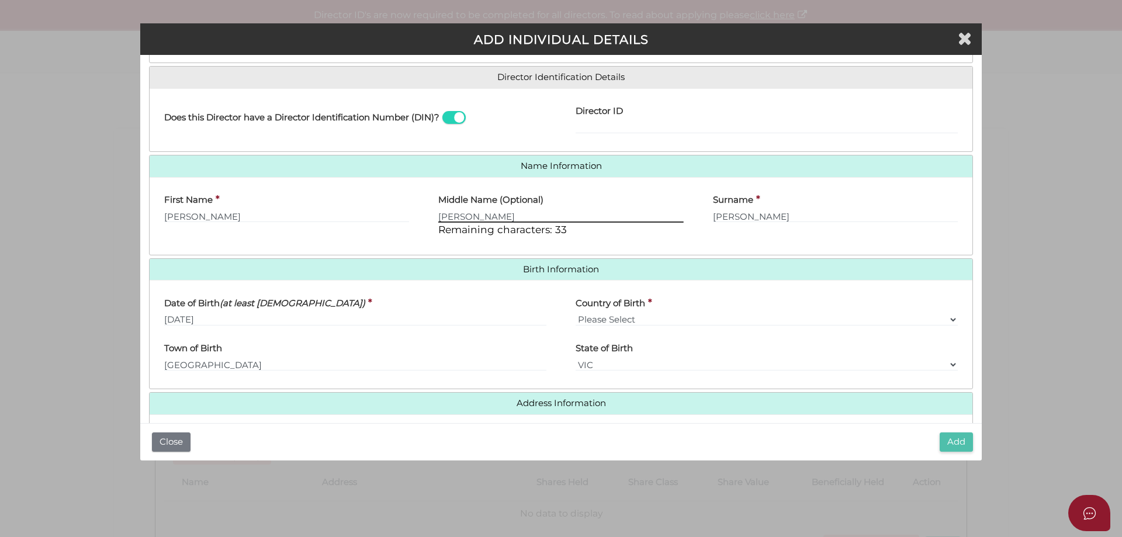
type input "Michael"
click at [943, 441] on button "Add" at bounding box center [956, 442] width 33 height 19
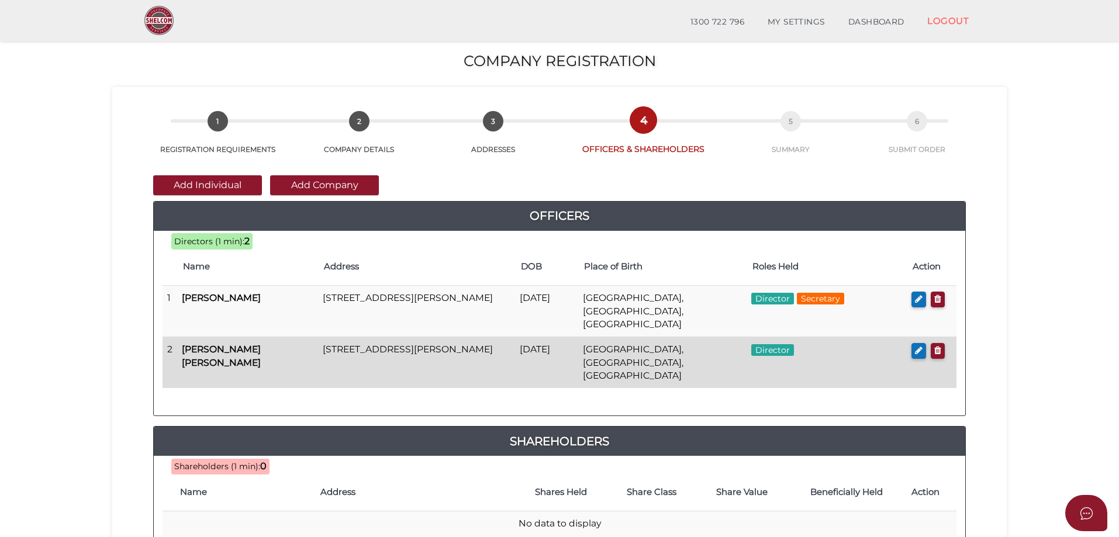
scroll to position [117, 0]
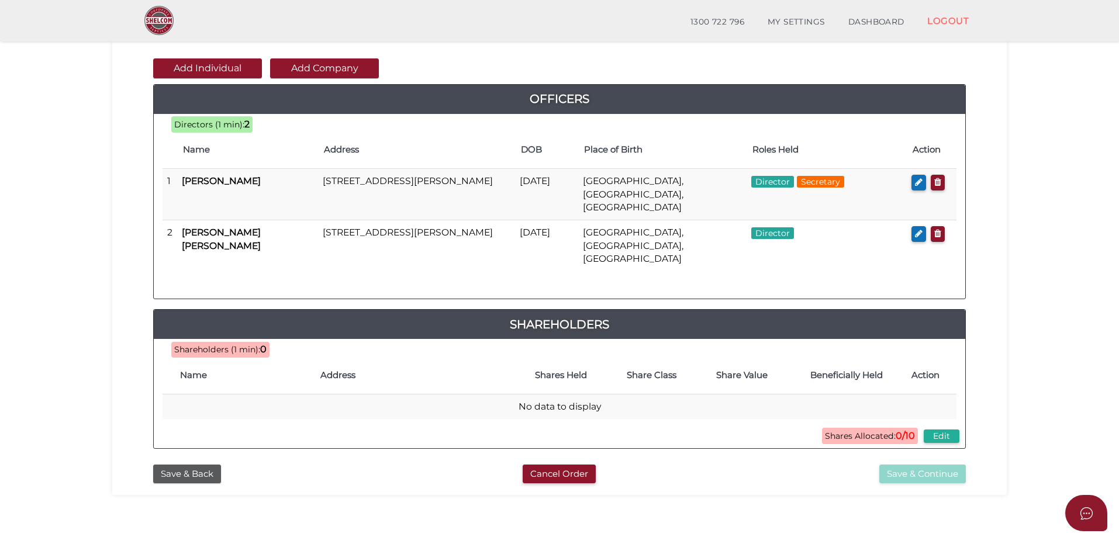
click at [203, 62] on button "Add Individual" at bounding box center [207, 68] width 109 height 20
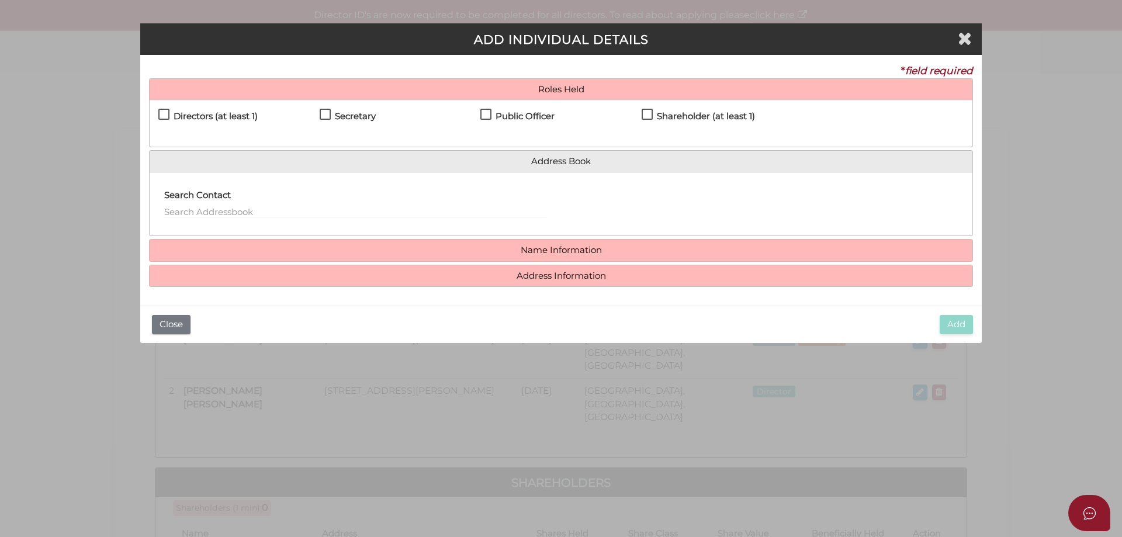
click at [165, 112] on label "Directors (at least 1)" at bounding box center [207, 119] width 99 height 15
checkbox input "true"
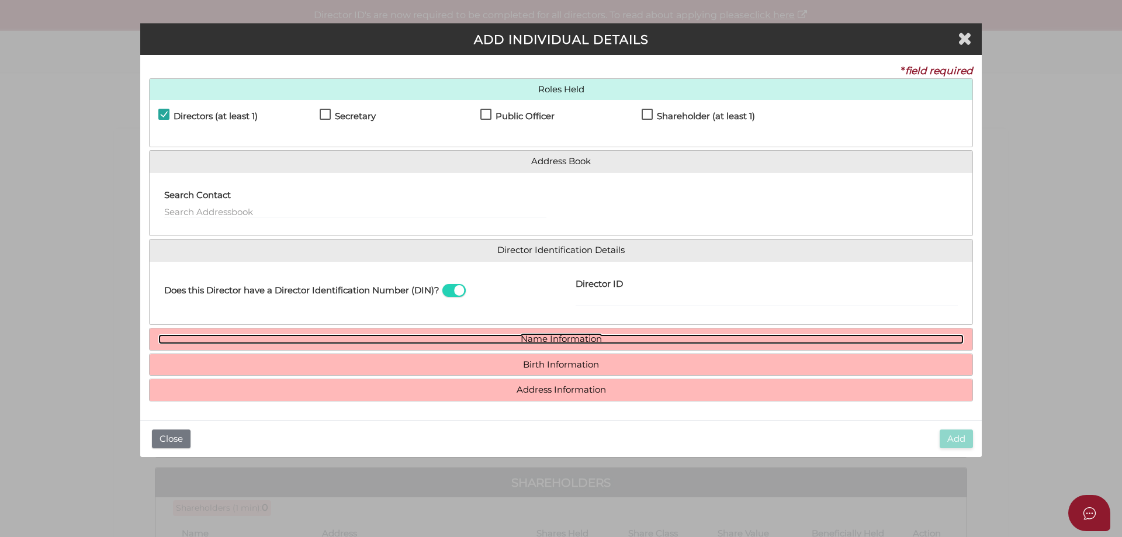
click at [566, 337] on link "Name Information" at bounding box center [560, 339] width 805 height 10
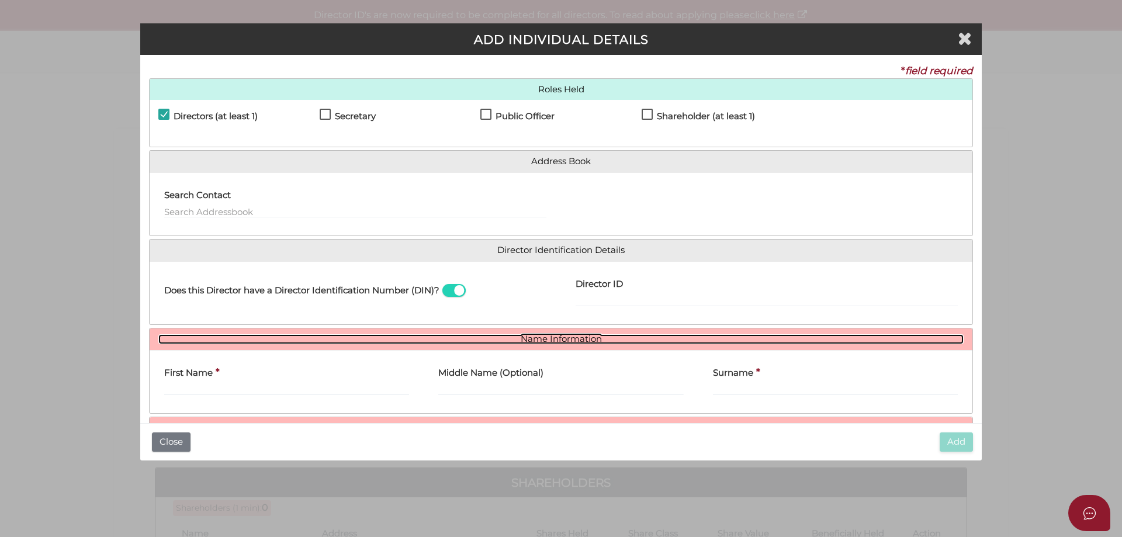
scroll to position [60, 0]
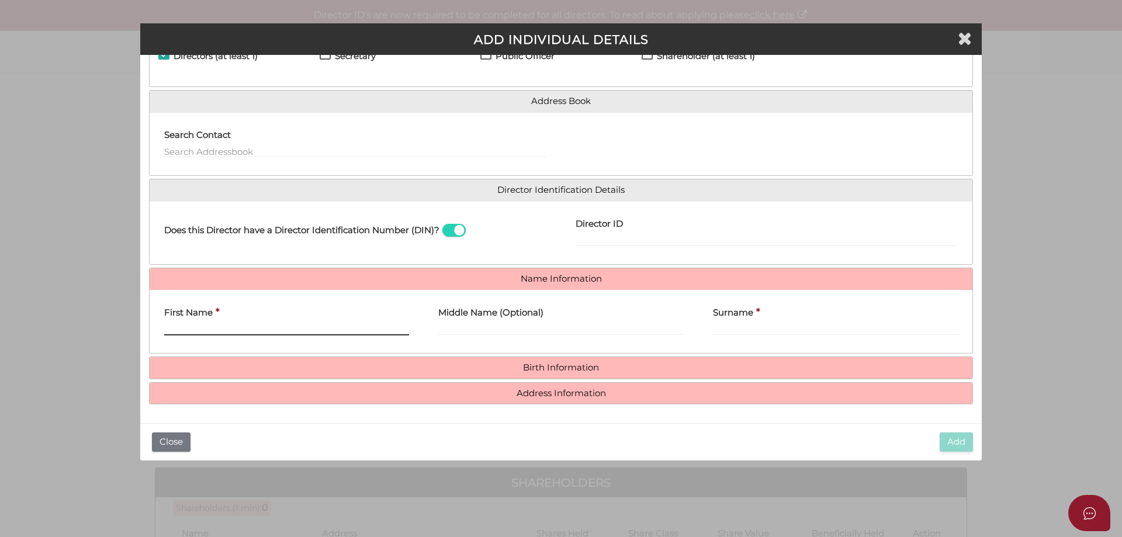
click at [307, 333] on input "First Name" at bounding box center [286, 329] width 245 height 13
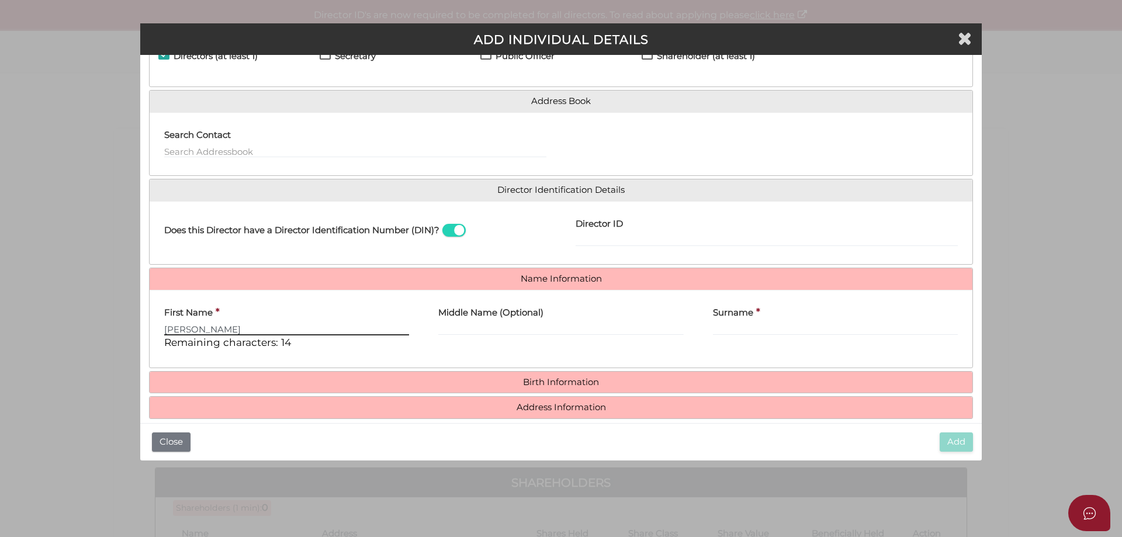
type input "Adrian"
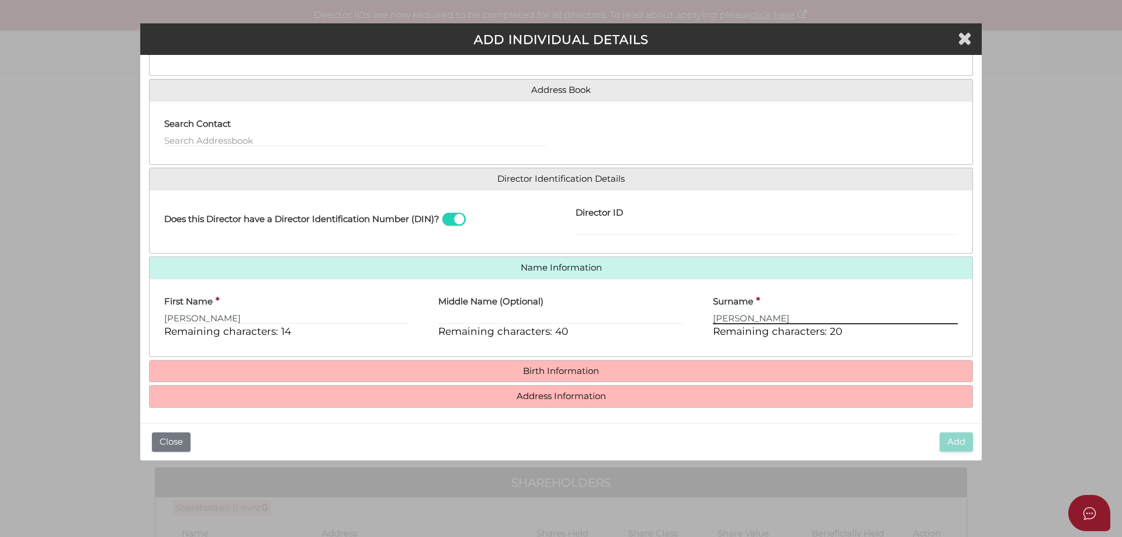
scroll to position [75, 0]
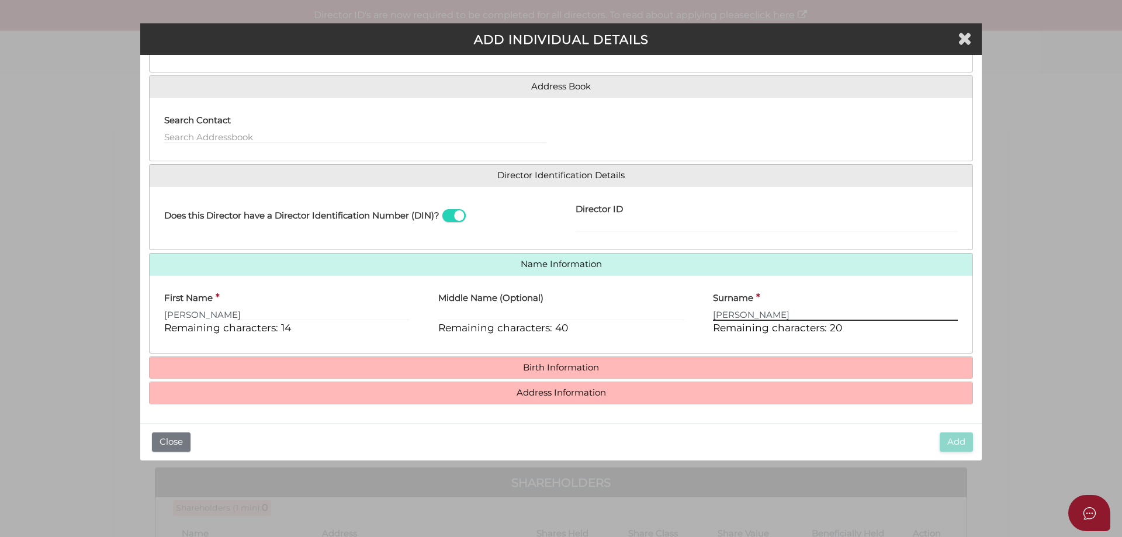
type input "Sebastiano"
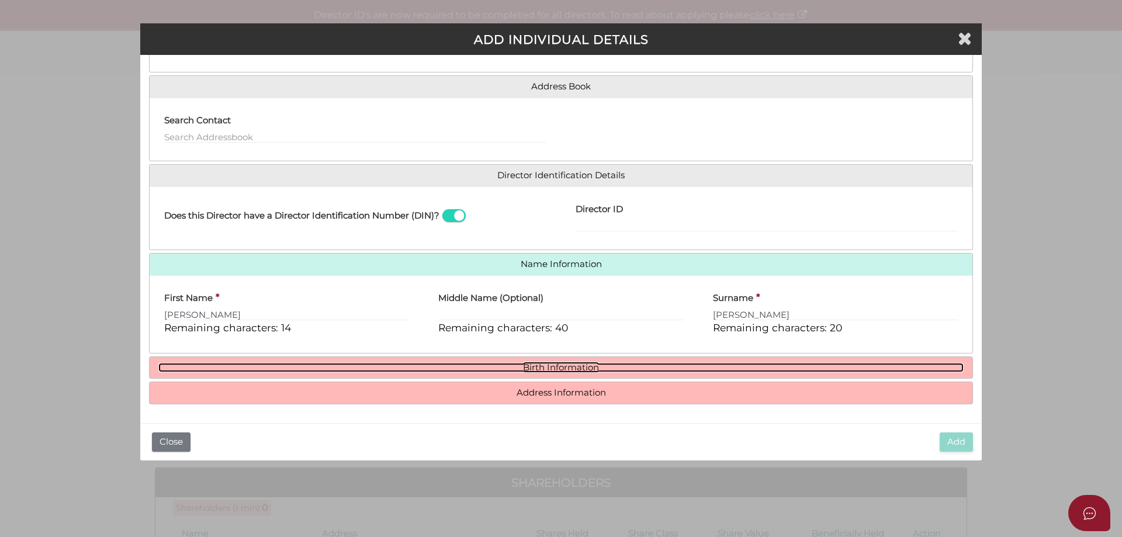
click at [539, 366] on link "Birth Information" at bounding box center [560, 368] width 805 height 10
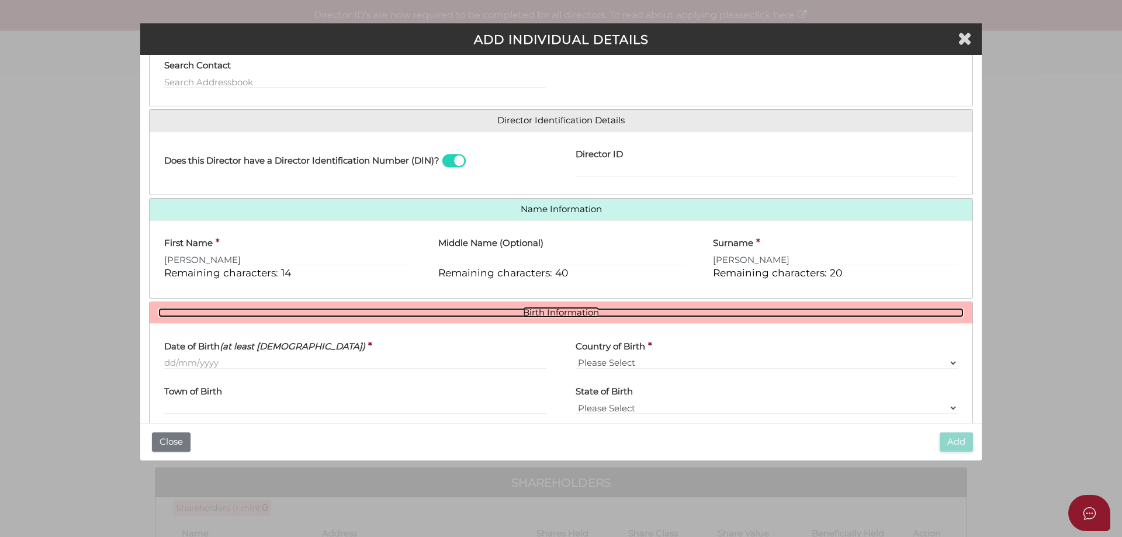
scroll to position [184, 0]
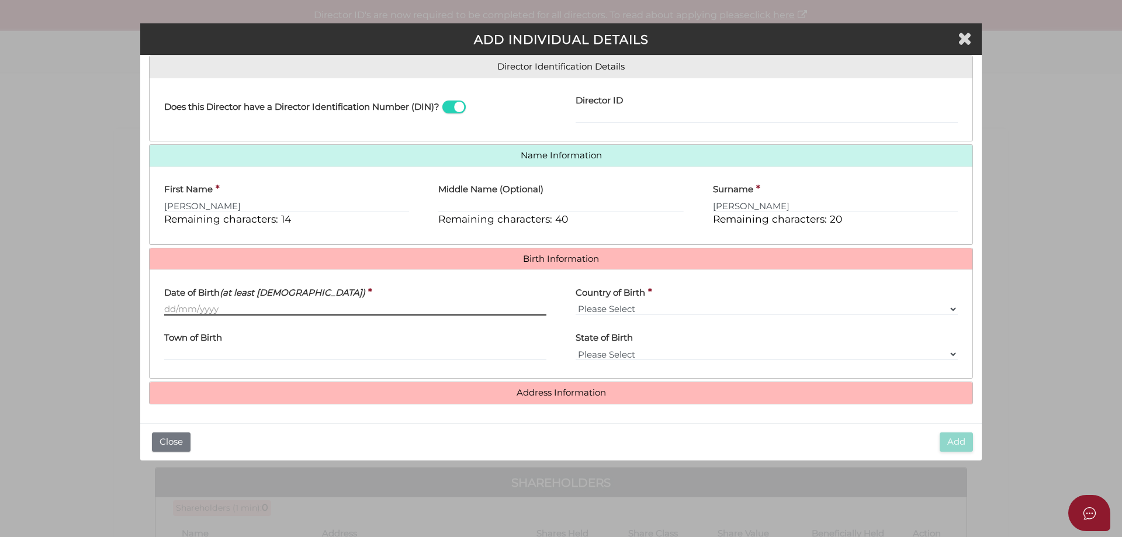
click at [241, 312] on input "Date of Birth (at least 18 years old)" at bounding box center [355, 309] width 382 height 13
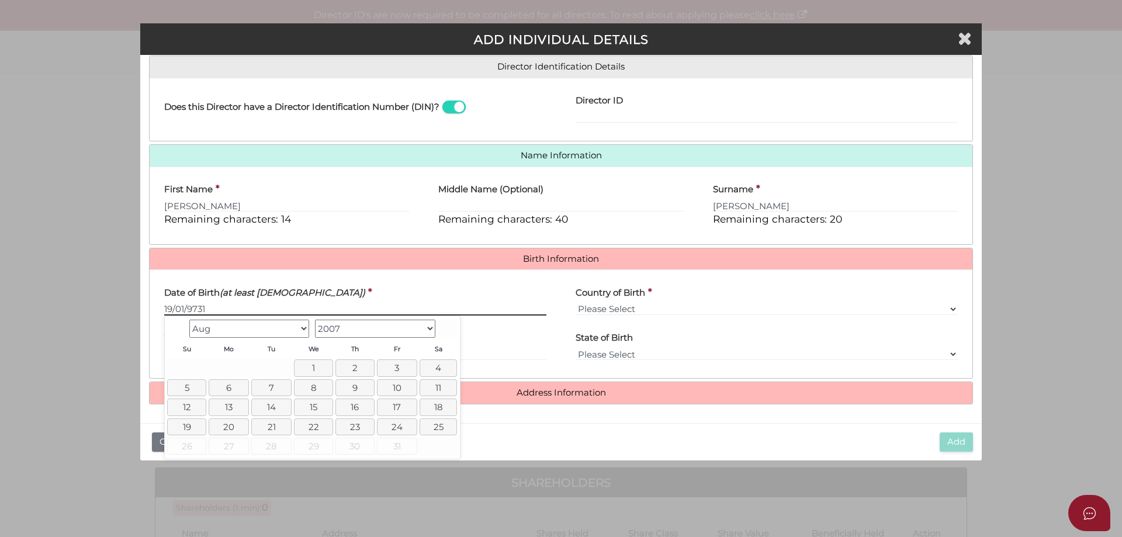
click at [241, 312] on input "19/01/9731" at bounding box center [355, 309] width 382 height 13
type input "[DATE]"
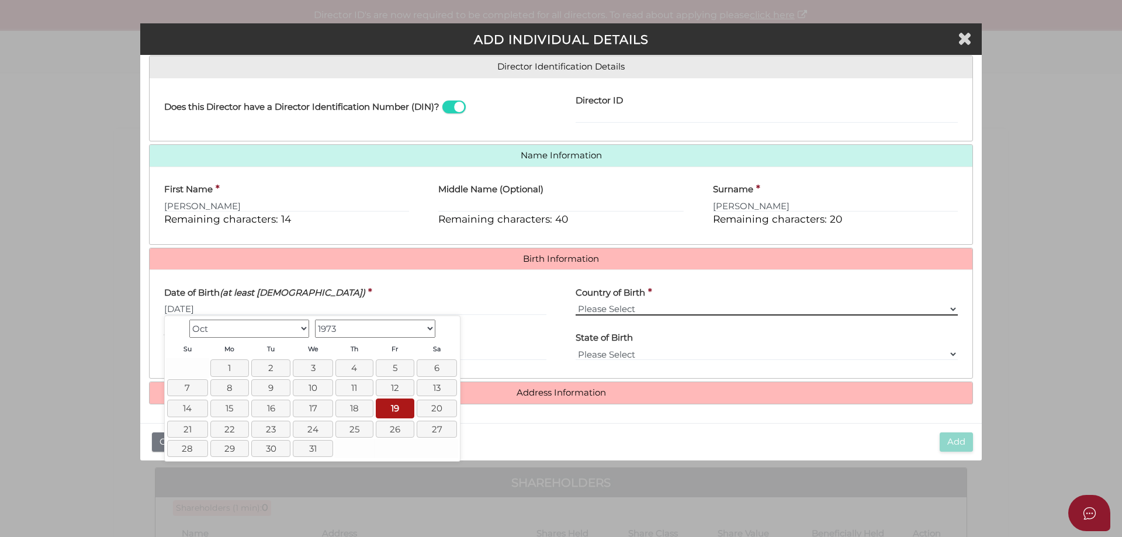
click at [676, 313] on select "Please Select v Australia Afghanistan Albania Algeria American Samoa Andorra An…" at bounding box center [767, 309] width 382 height 13
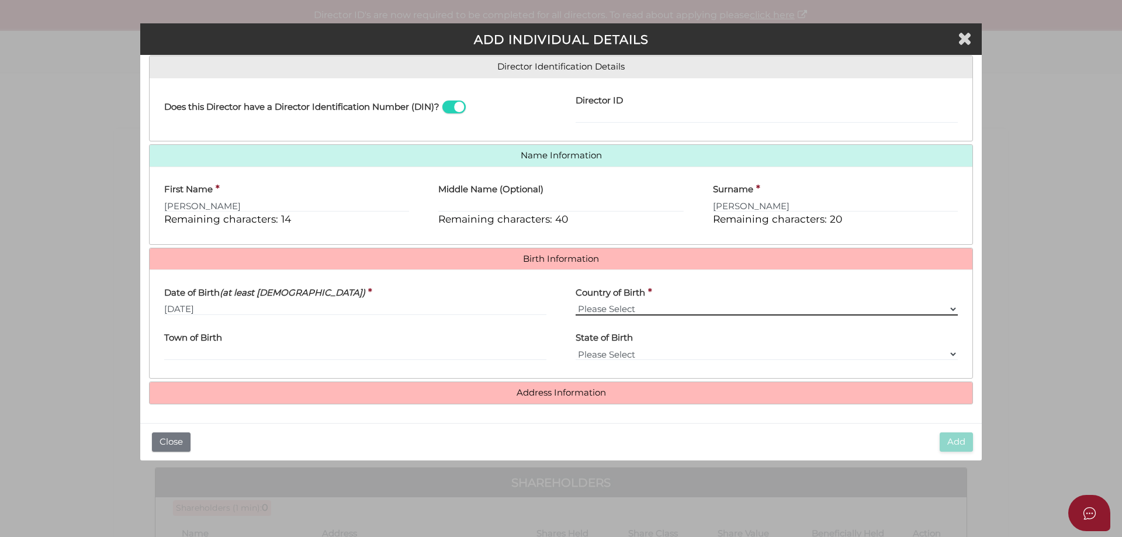
select select "[GEOGRAPHIC_DATA]"
click at [576, 303] on select "Please Select v Australia Afghanistan Albania Algeria American Samoa Andorra An…" at bounding box center [767, 309] width 382 height 13
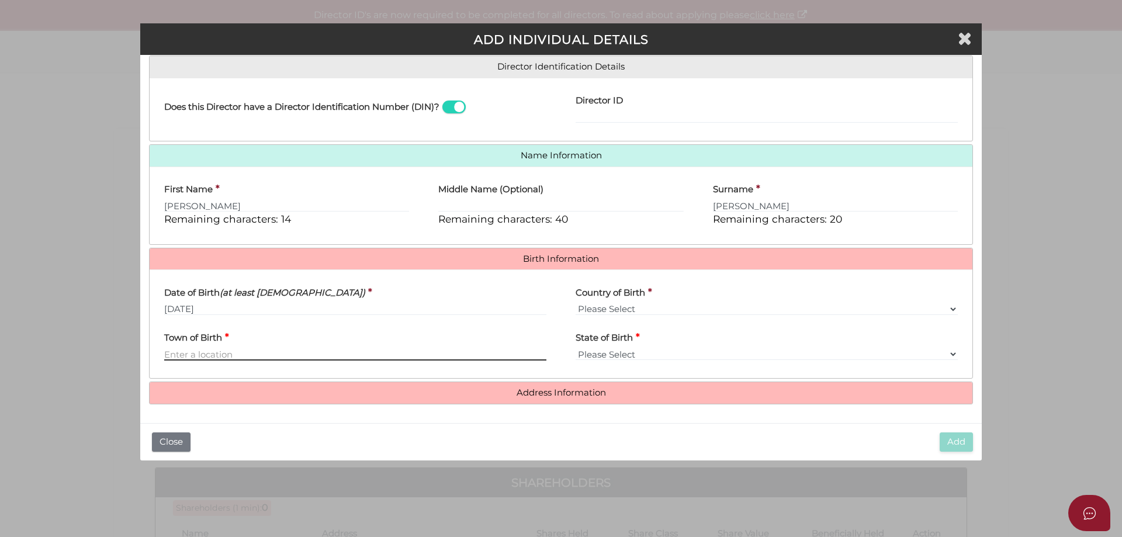
click at [236, 350] on input "Town of Birth" at bounding box center [355, 354] width 382 height 13
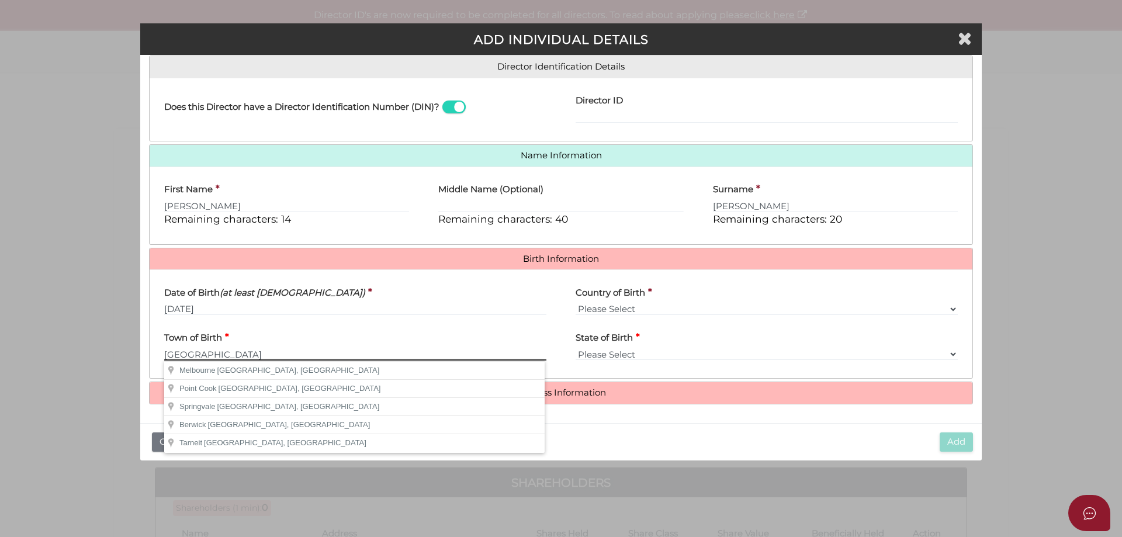
type input "Melbourne"
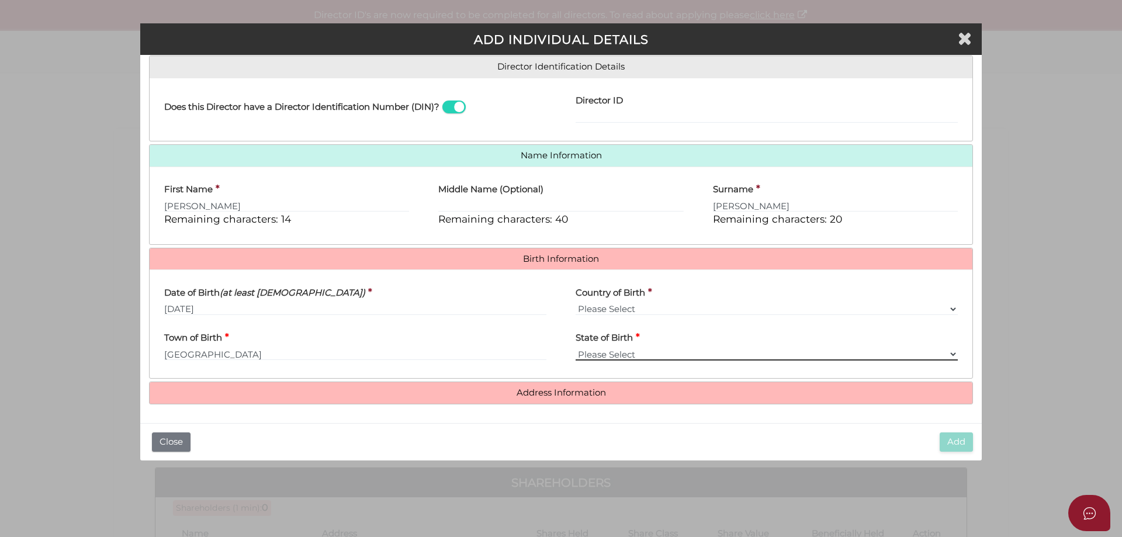
select select "VIC"
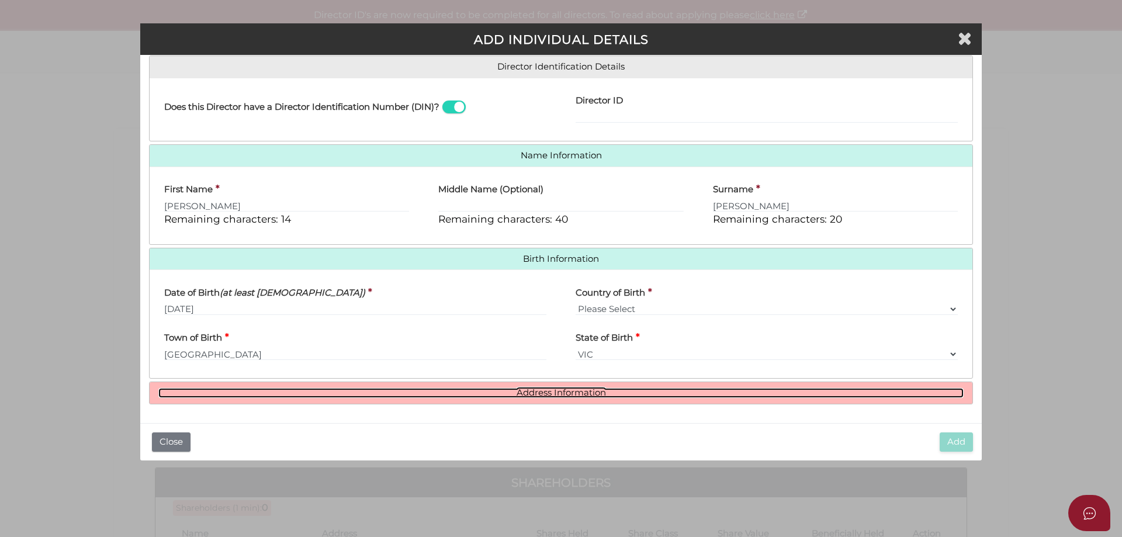
click at [576, 389] on link "Address Information" at bounding box center [560, 393] width 805 height 10
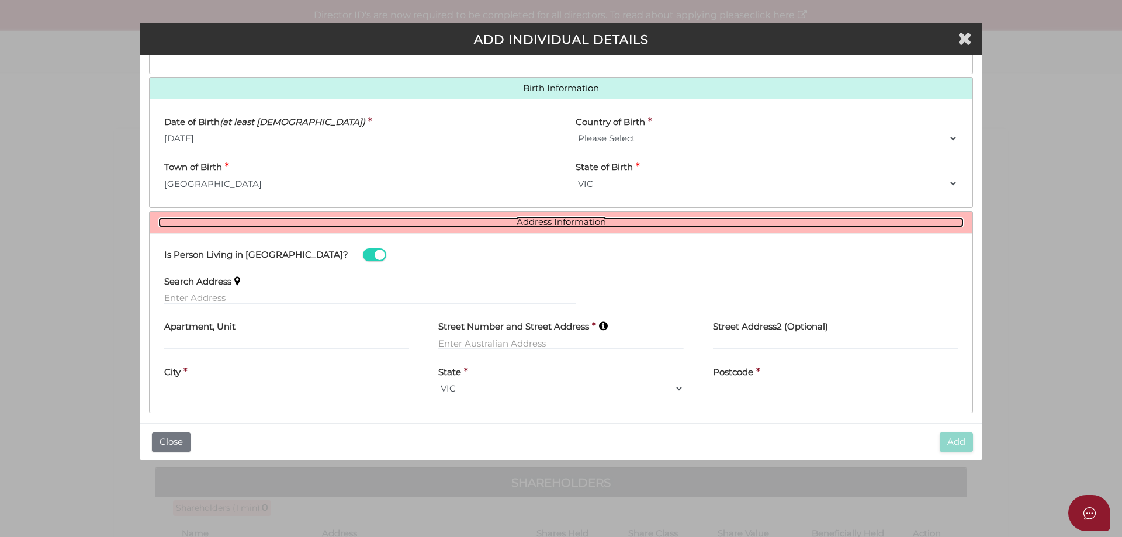
scroll to position [363, 0]
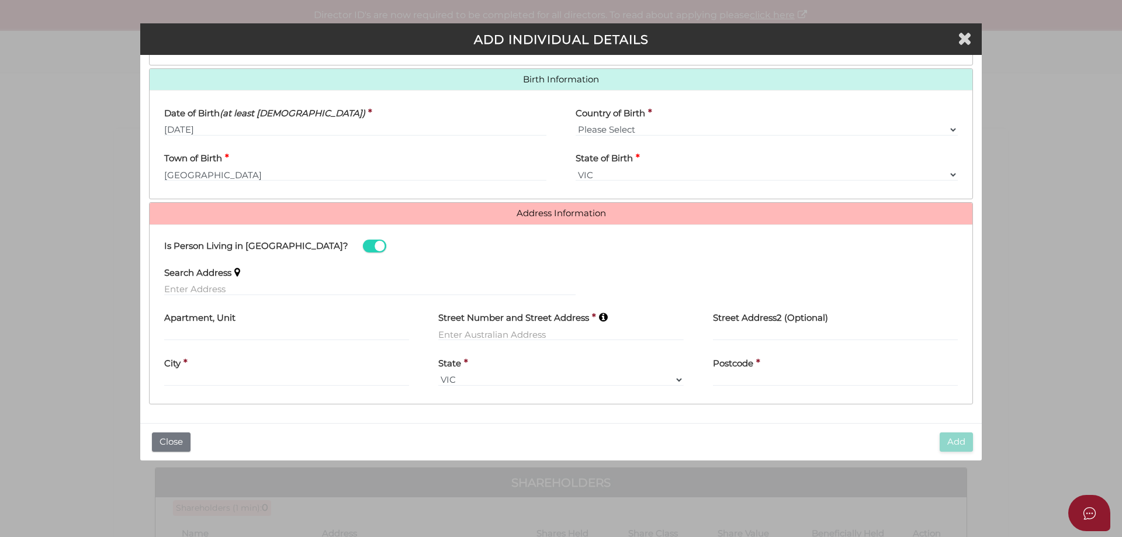
click at [517, 326] on label "Street Number and Street Address" at bounding box center [513, 317] width 151 height 24
click at [516, 328] on input "text" at bounding box center [560, 334] width 245 height 13
type input "13 Bendigo Street"
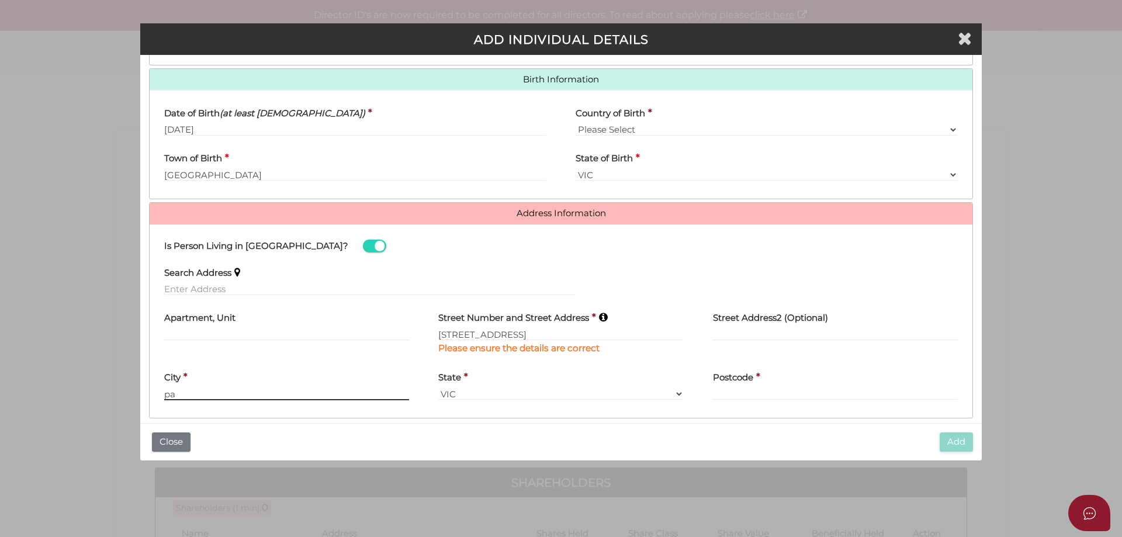
type input "p"
type input "PASCOE VALE"
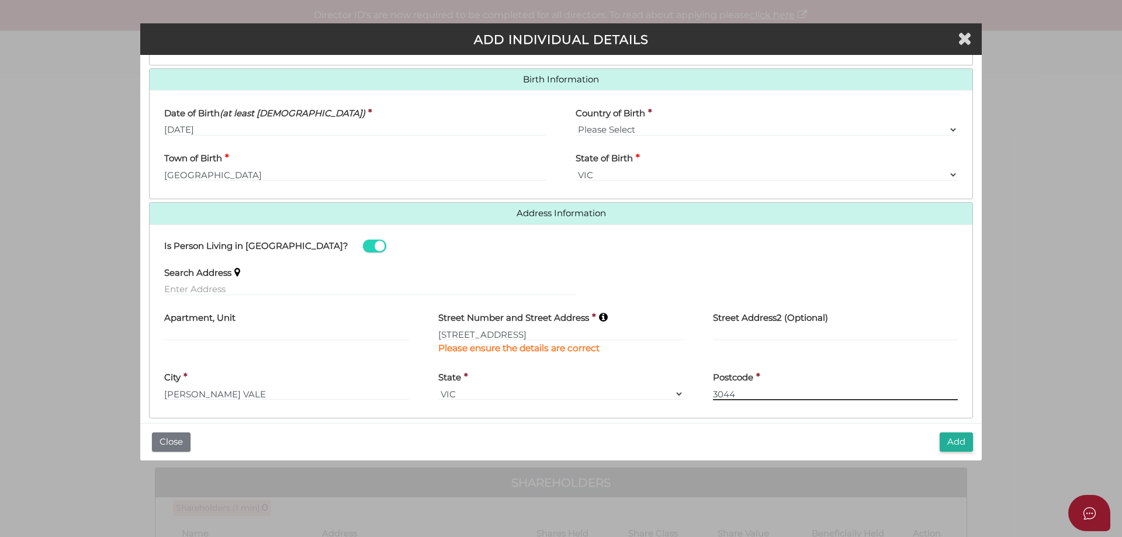
type input "3044"
click at [957, 441] on button "Add" at bounding box center [956, 442] width 33 height 19
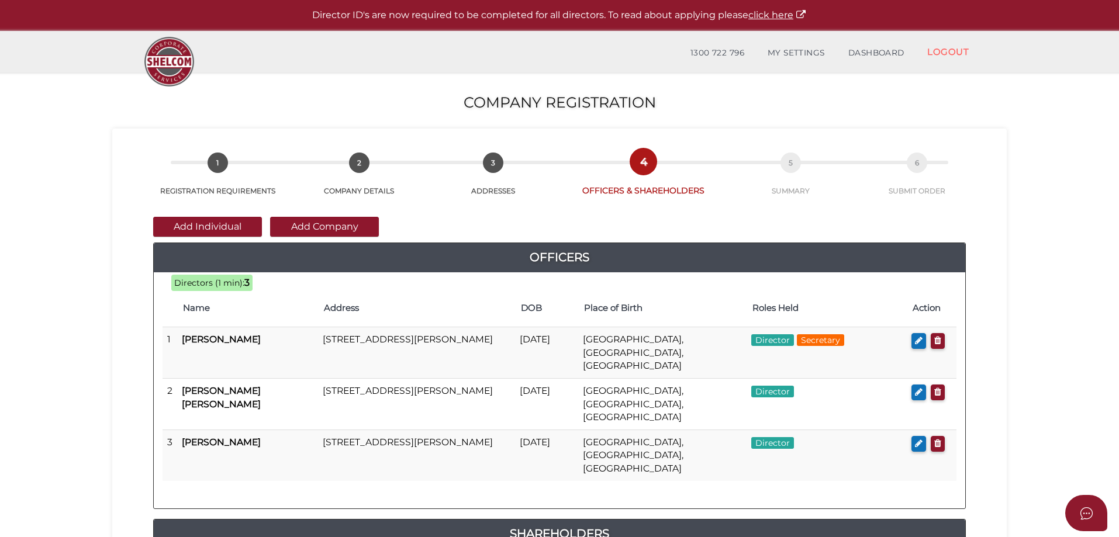
click at [350, 229] on button "Add Company" at bounding box center [324, 227] width 109 height 20
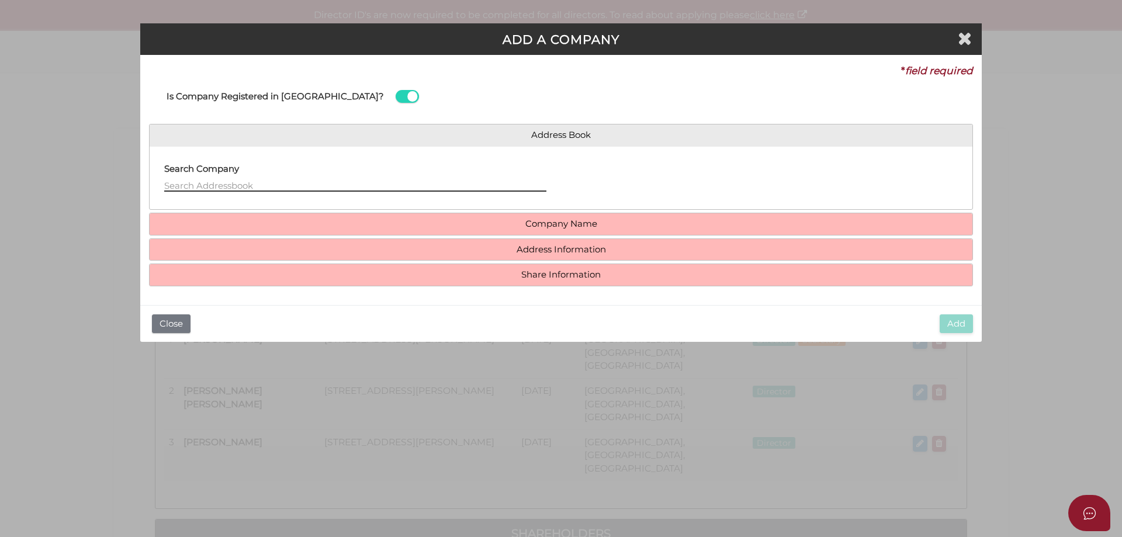
click at [250, 183] on input "text" at bounding box center [355, 185] width 382 height 13
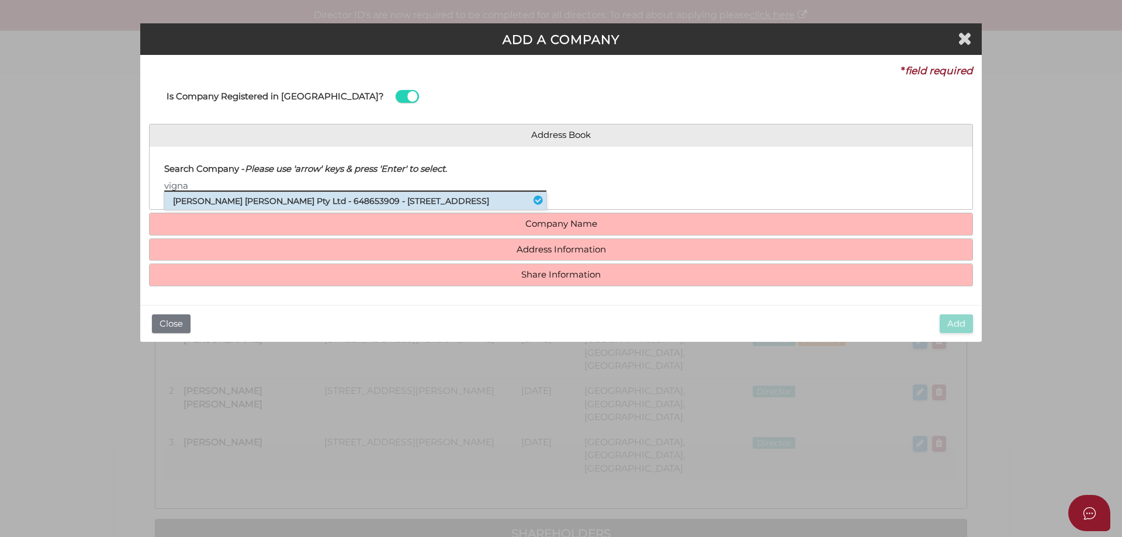
type input "vigna"
click at [247, 200] on li "[PERSON_NAME] [PERSON_NAME] Pty Ltd - 648653909 - [STREET_ADDRESS]" at bounding box center [355, 201] width 382 height 18
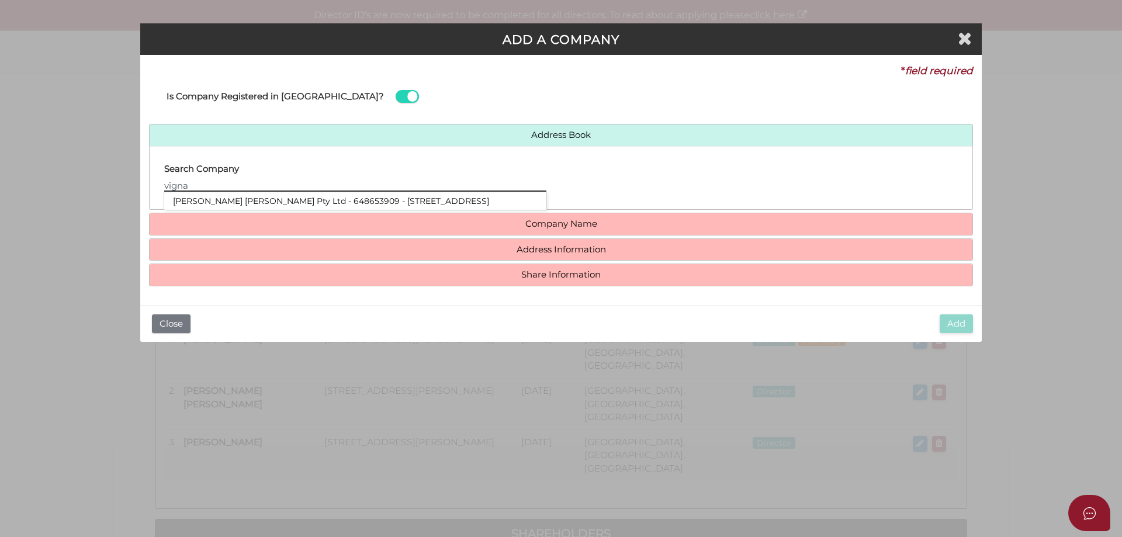
click at [209, 188] on input "vigna" at bounding box center [355, 185] width 382 height 13
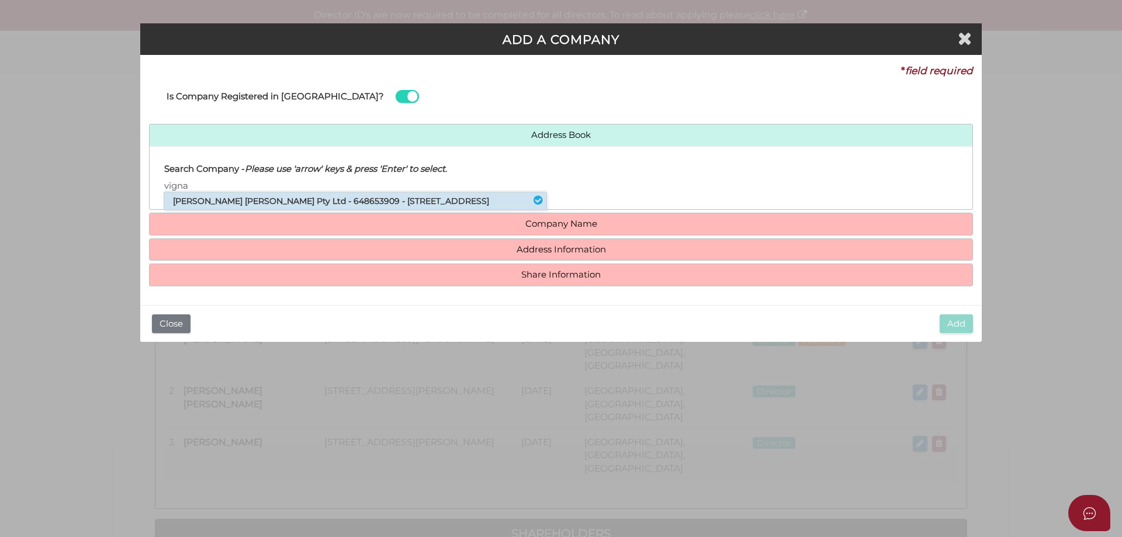
click at [220, 196] on li "[PERSON_NAME] [PERSON_NAME] Pty Ltd - 648653909 - [STREET_ADDRESS]" at bounding box center [355, 201] width 382 height 18
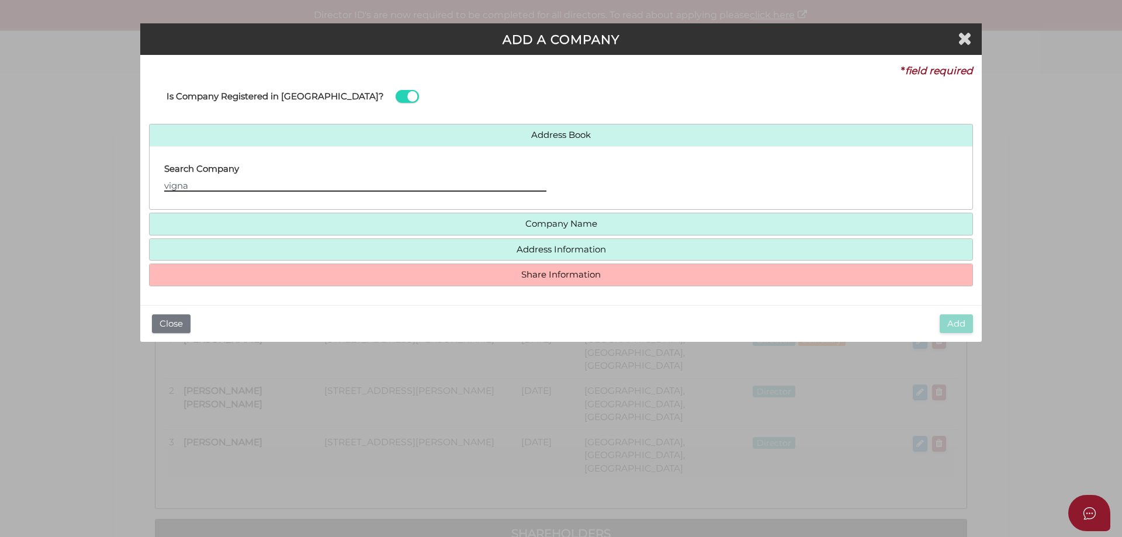
click at [185, 191] on input "vigna" at bounding box center [355, 185] width 382 height 13
click at [196, 200] on li "[PERSON_NAME] [PERSON_NAME] Pty Ltd - 648653909 - [STREET_ADDRESS]" at bounding box center [355, 201] width 382 height 18
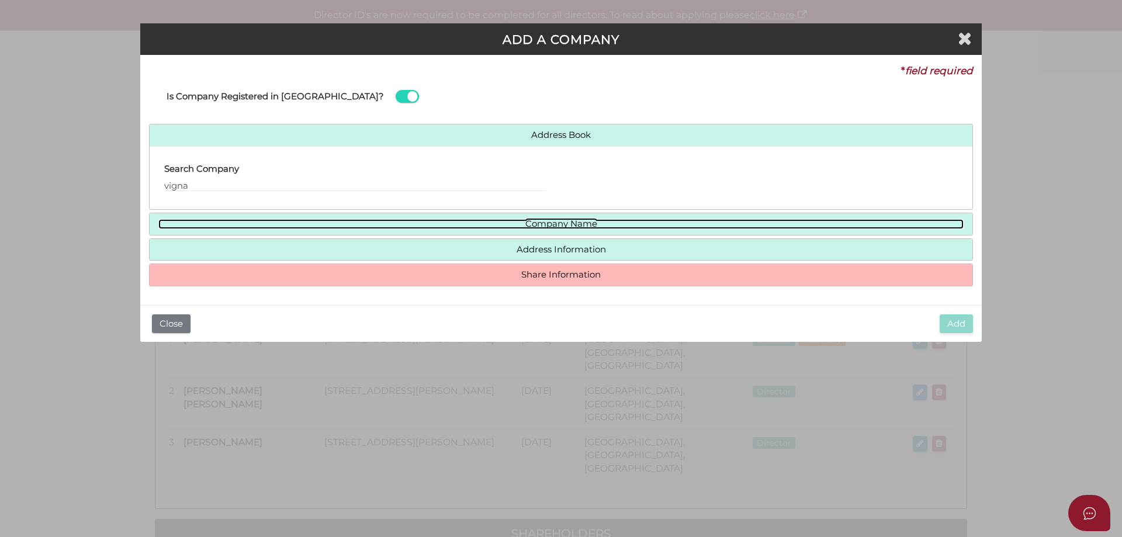
click at [562, 220] on link "Company Name" at bounding box center [560, 224] width 805 height 10
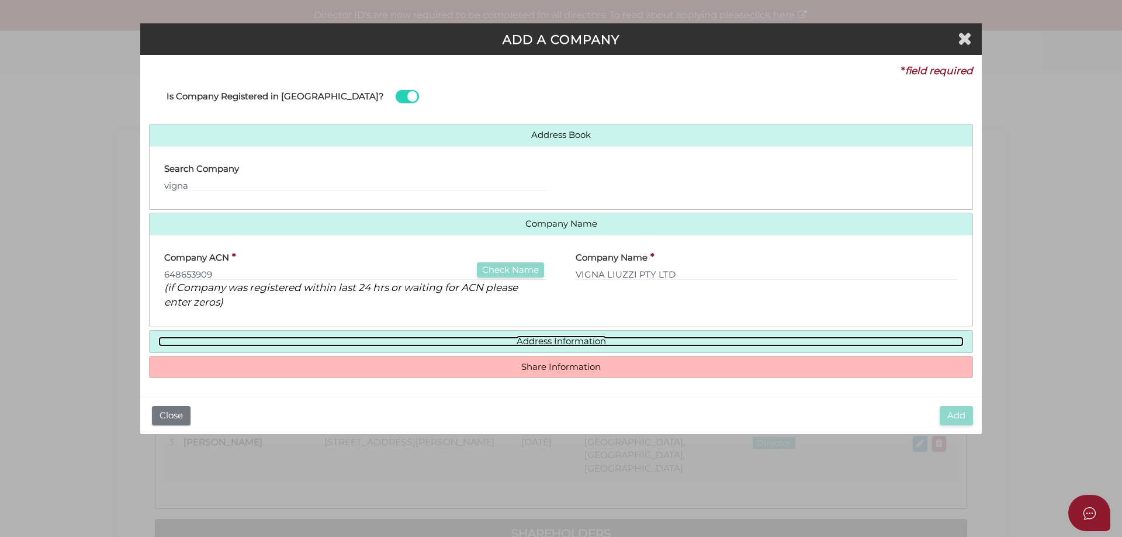
click at [587, 345] on link "Address Information" at bounding box center [560, 342] width 805 height 10
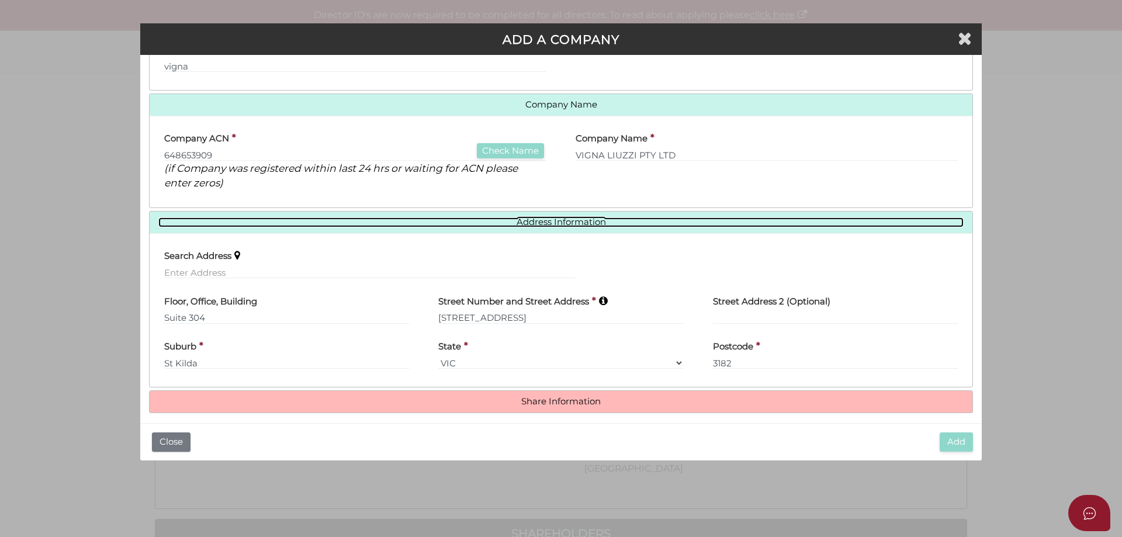
scroll to position [128, 0]
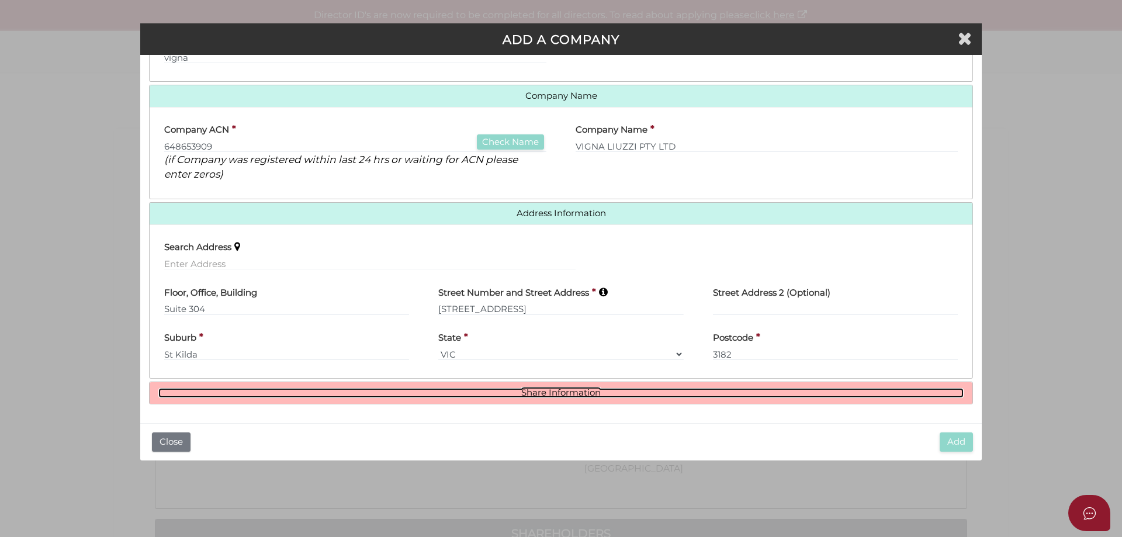
click at [579, 392] on link "Share Information" at bounding box center [560, 393] width 805 height 10
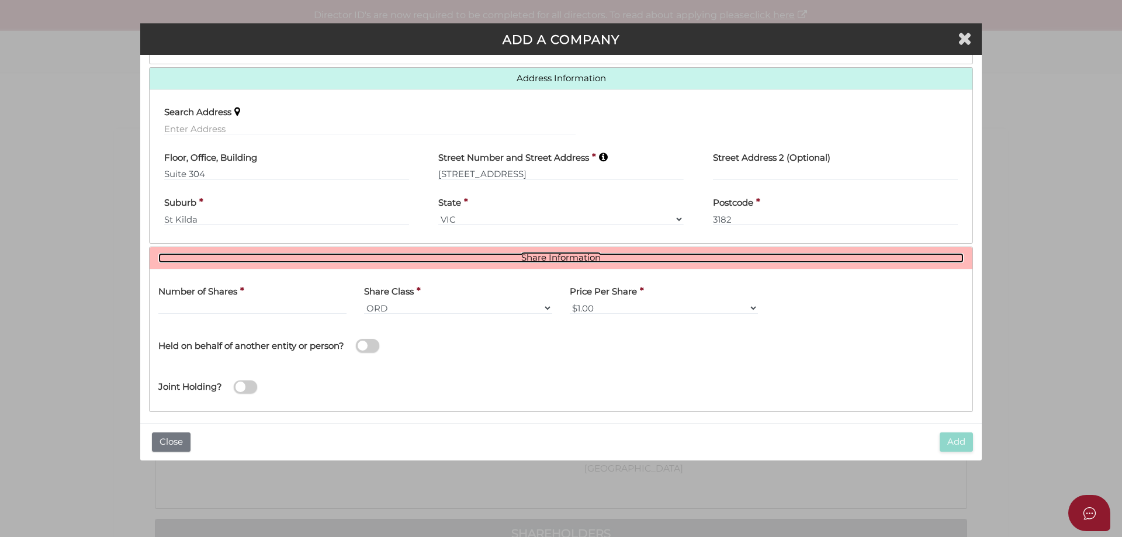
scroll to position [271, 0]
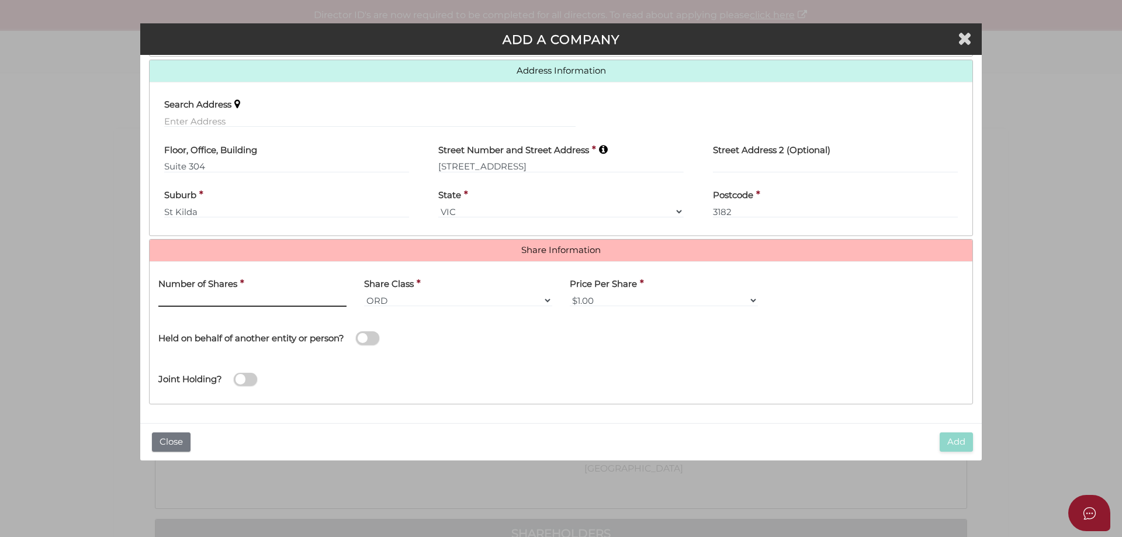
click at [258, 302] on input "text" at bounding box center [252, 300] width 188 height 13
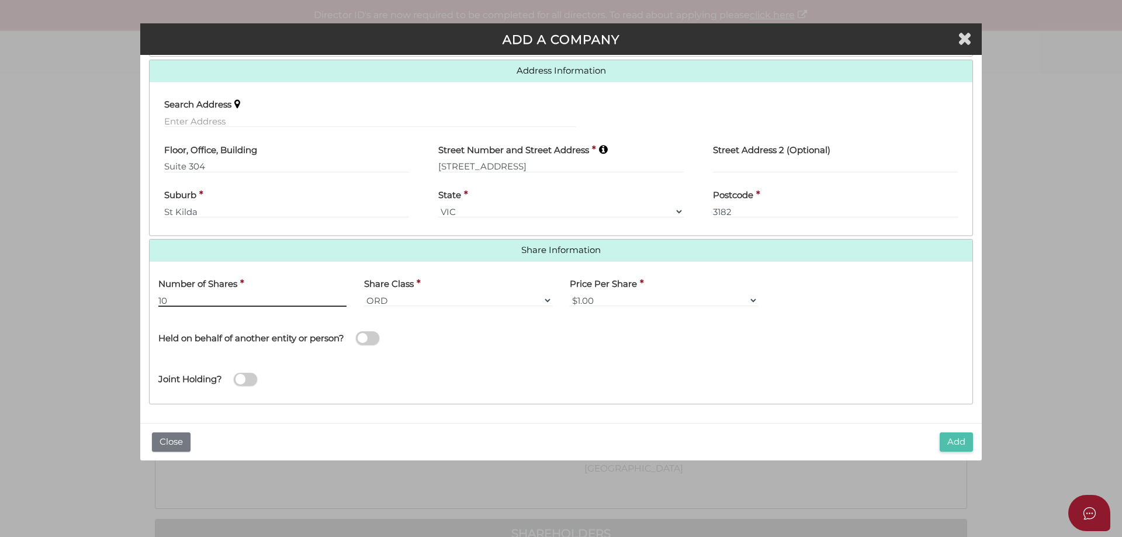
type input "10"
click at [961, 440] on button "Add" at bounding box center [956, 442] width 33 height 19
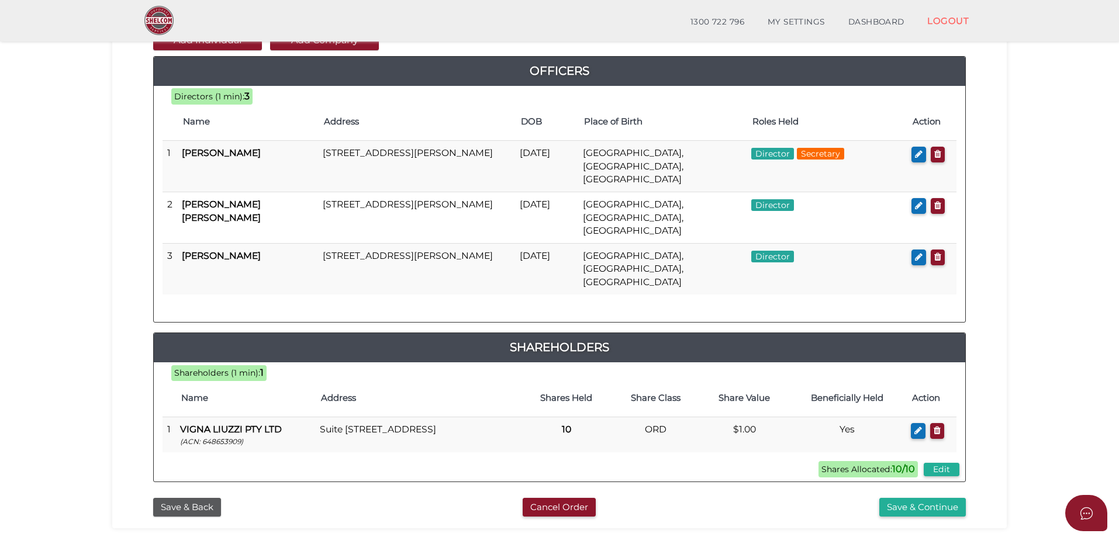
scroll to position [117, 0]
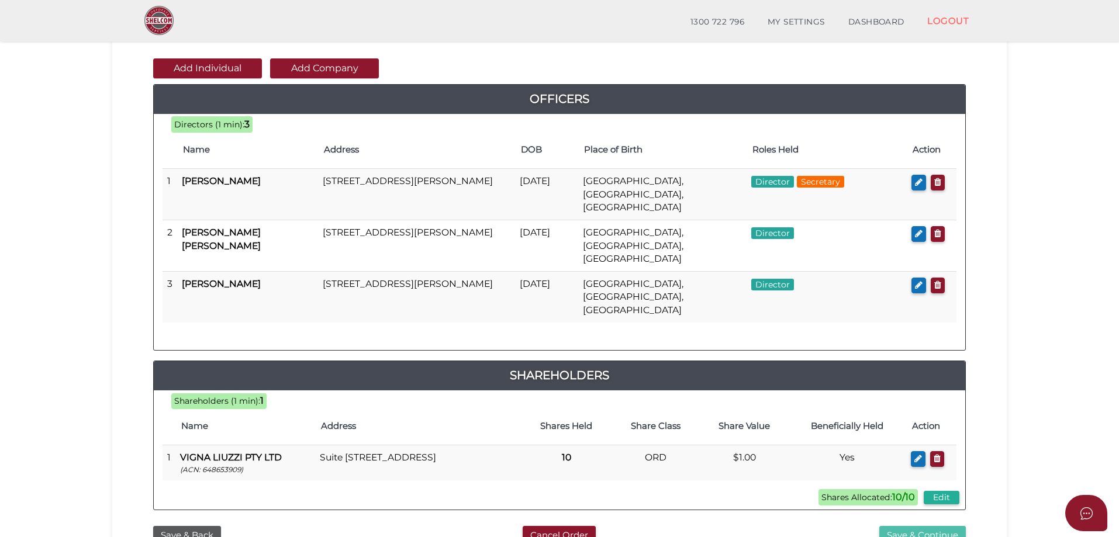
click at [918, 526] on button "Save & Continue" at bounding box center [922, 535] width 87 height 19
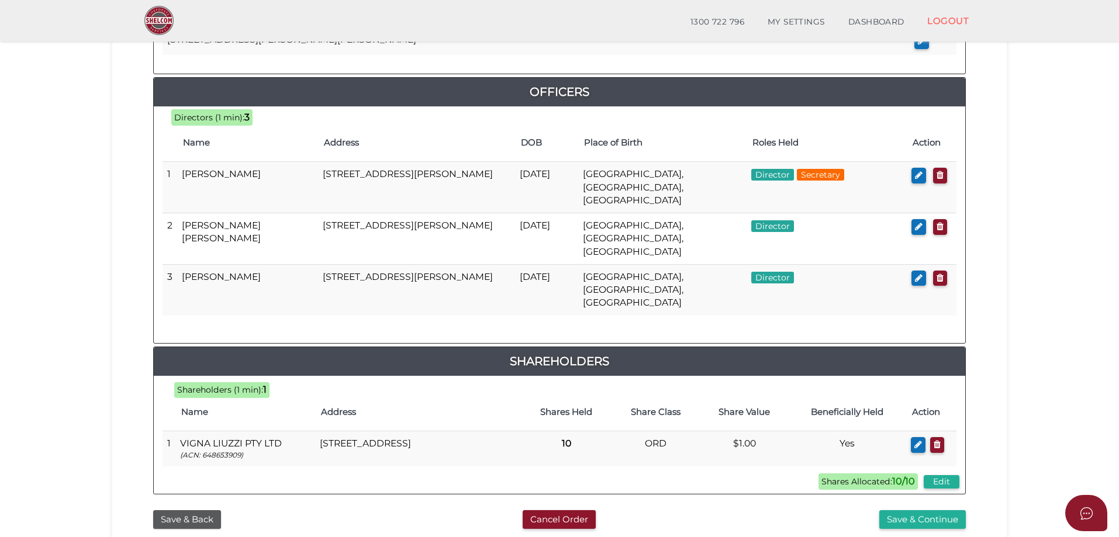
scroll to position [526, 0]
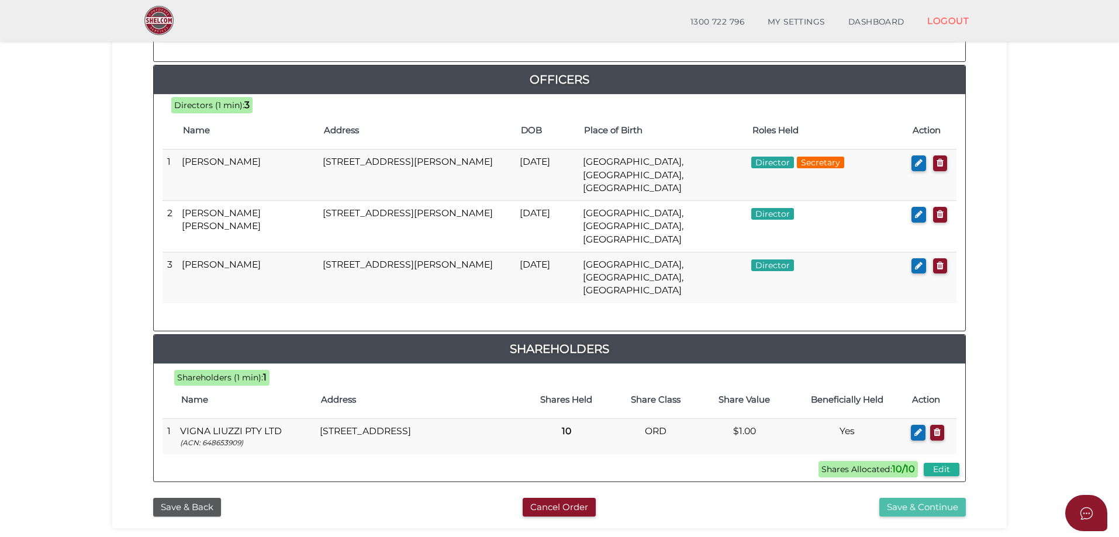
click at [915, 498] on button "Save & Continue" at bounding box center [922, 507] width 87 height 19
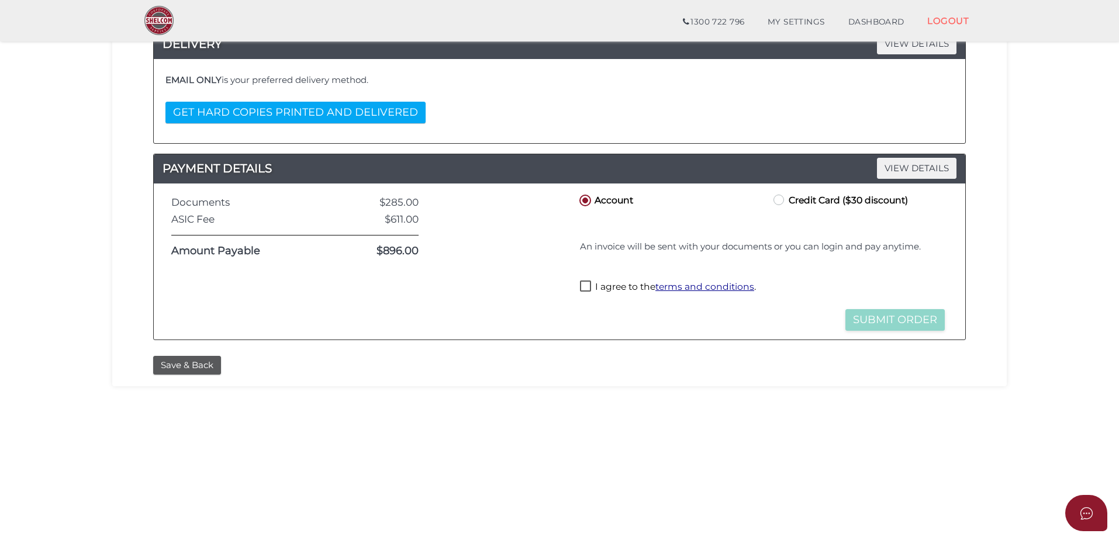
scroll to position [234, 0]
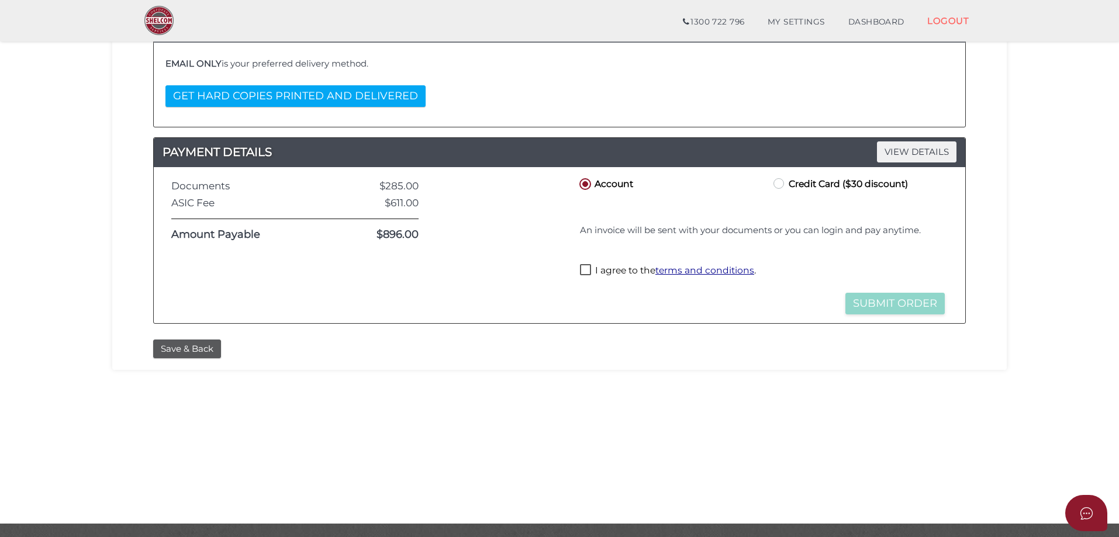
click at [585, 267] on label "I agree to the terms and conditions ." at bounding box center [668, 271] width 176 height 15
checkbox input "true"
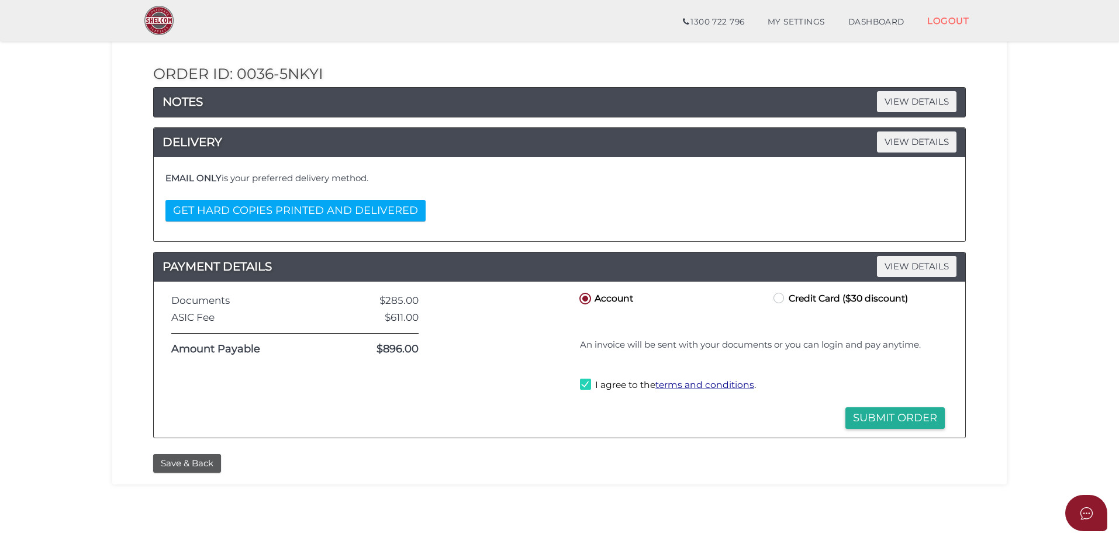
scroll to position [117, 0]
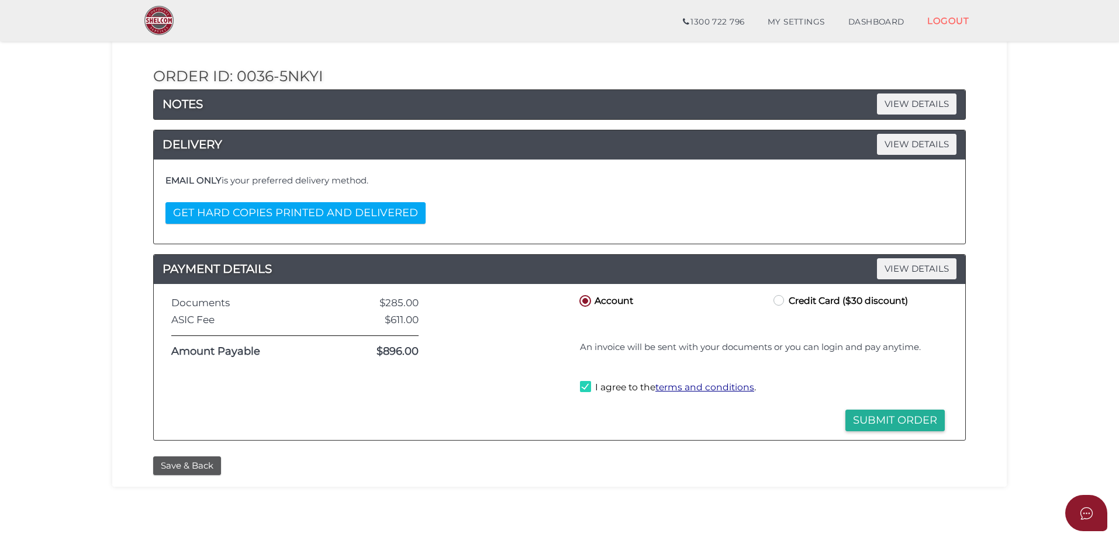
click at [875, 417] on button "Submit Order" at bounding box center [894, 421] width 99 height 22
